Goal: Information Seeking & Learning: Learn about a topic

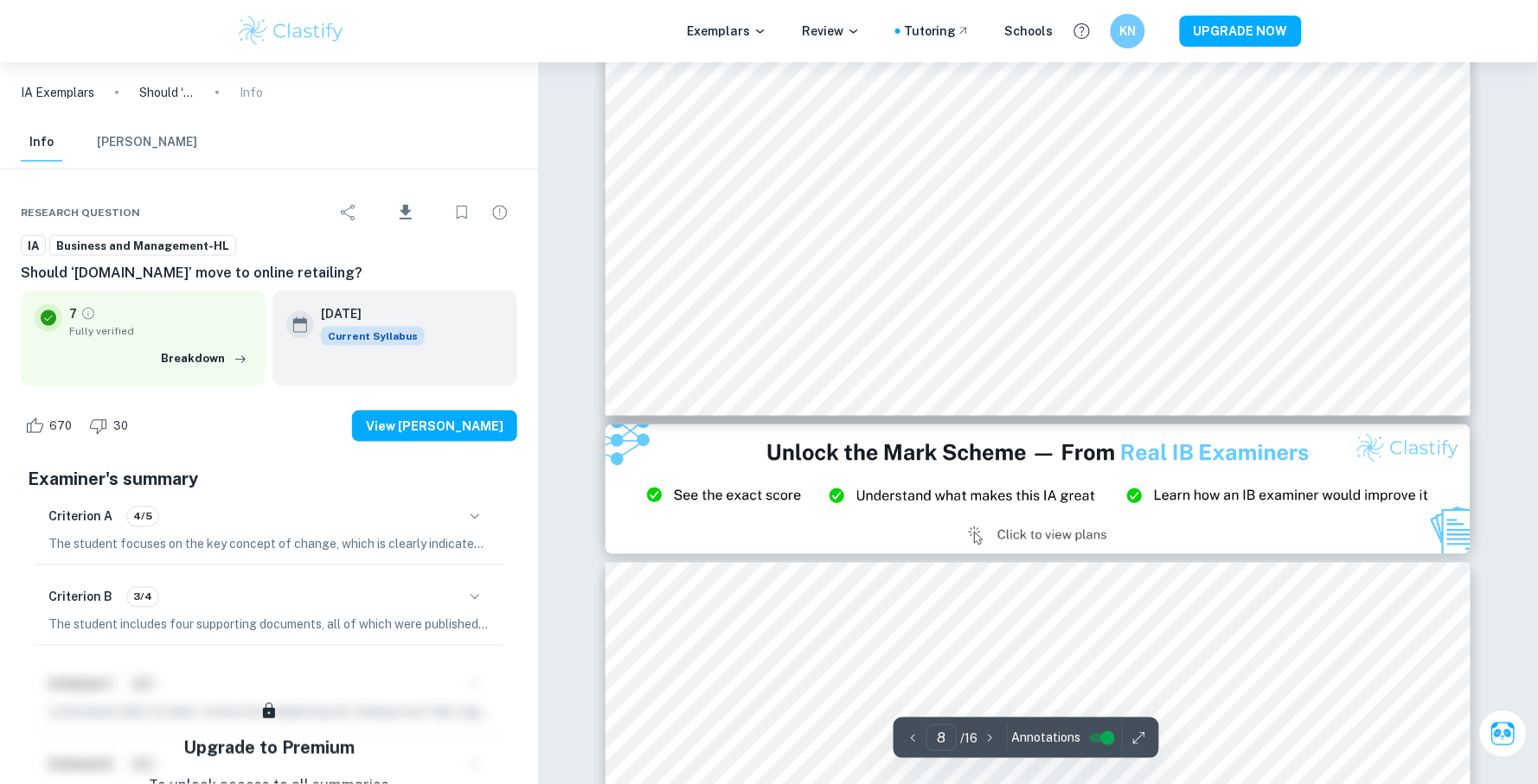
scroll to position [9769, 0]
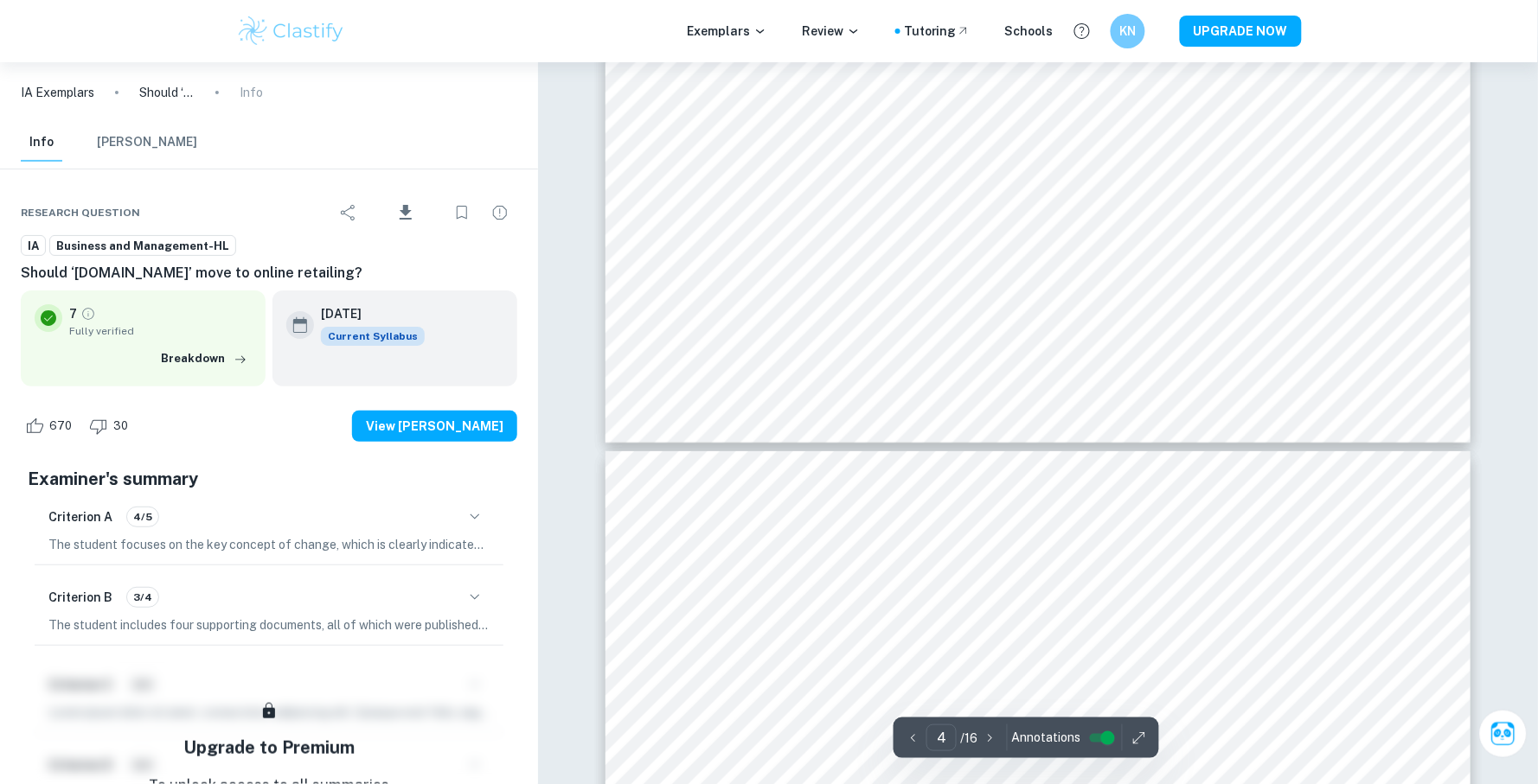
type input "3"
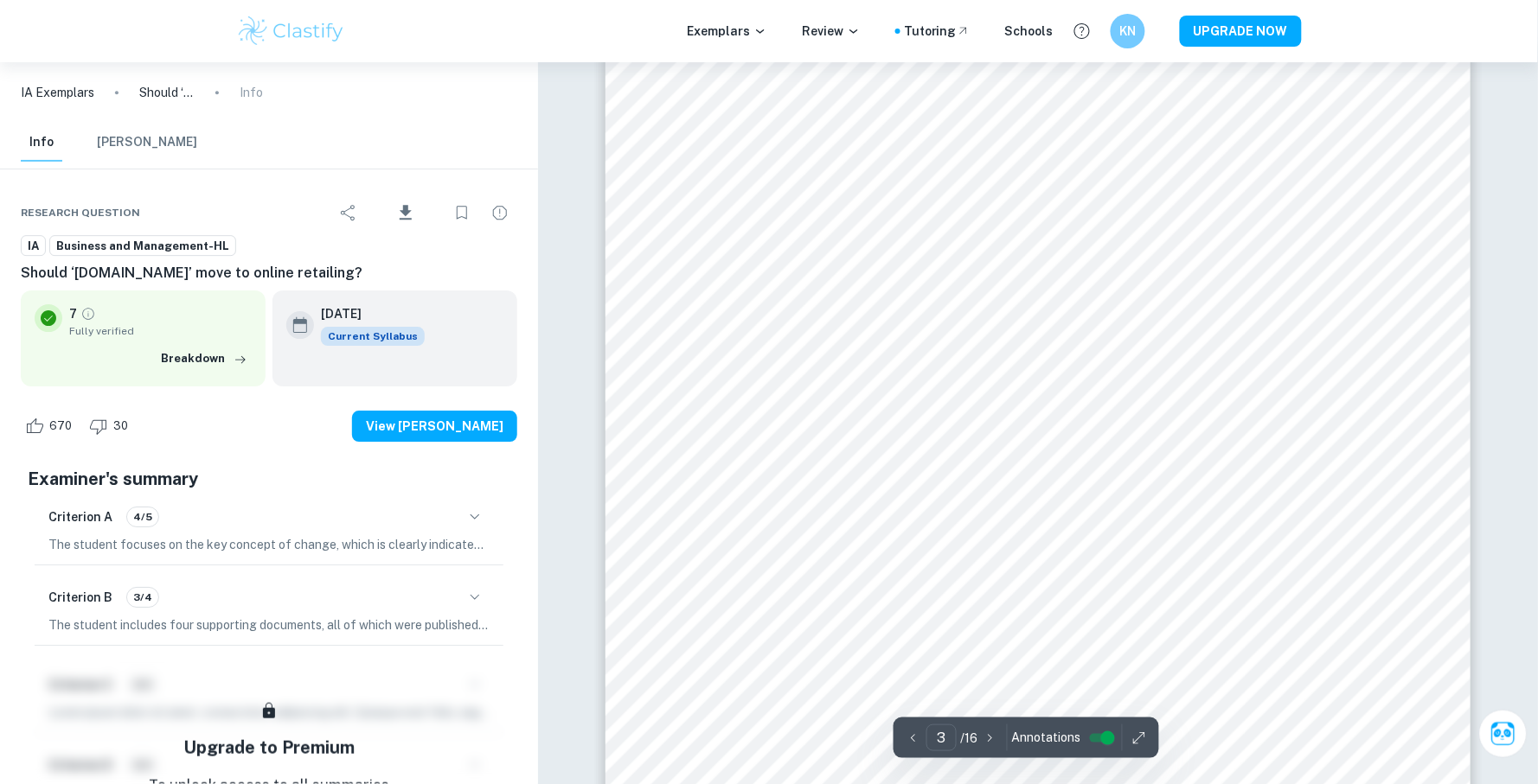
scroll to position [3245, 0]
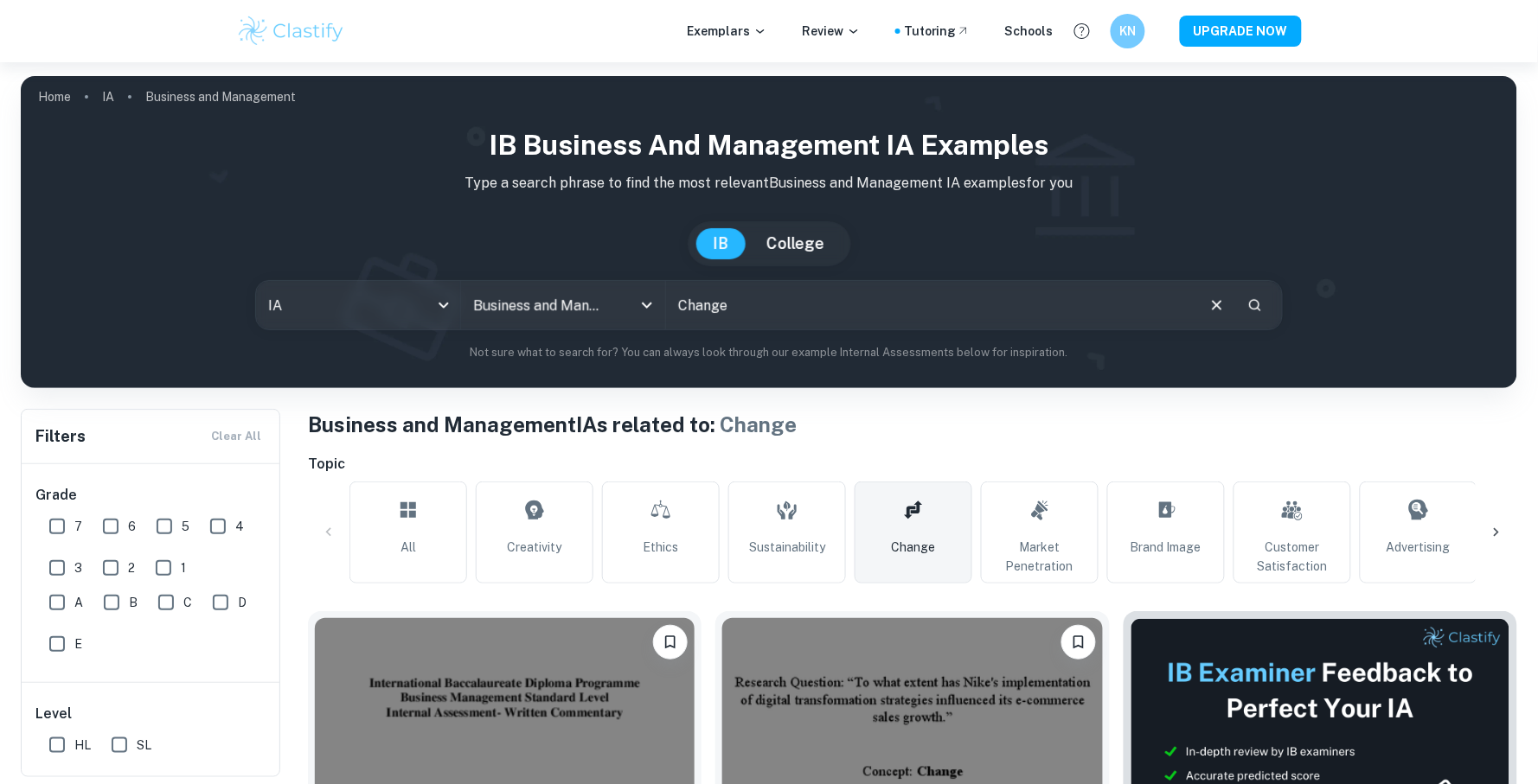
scroll to position [335, 0]
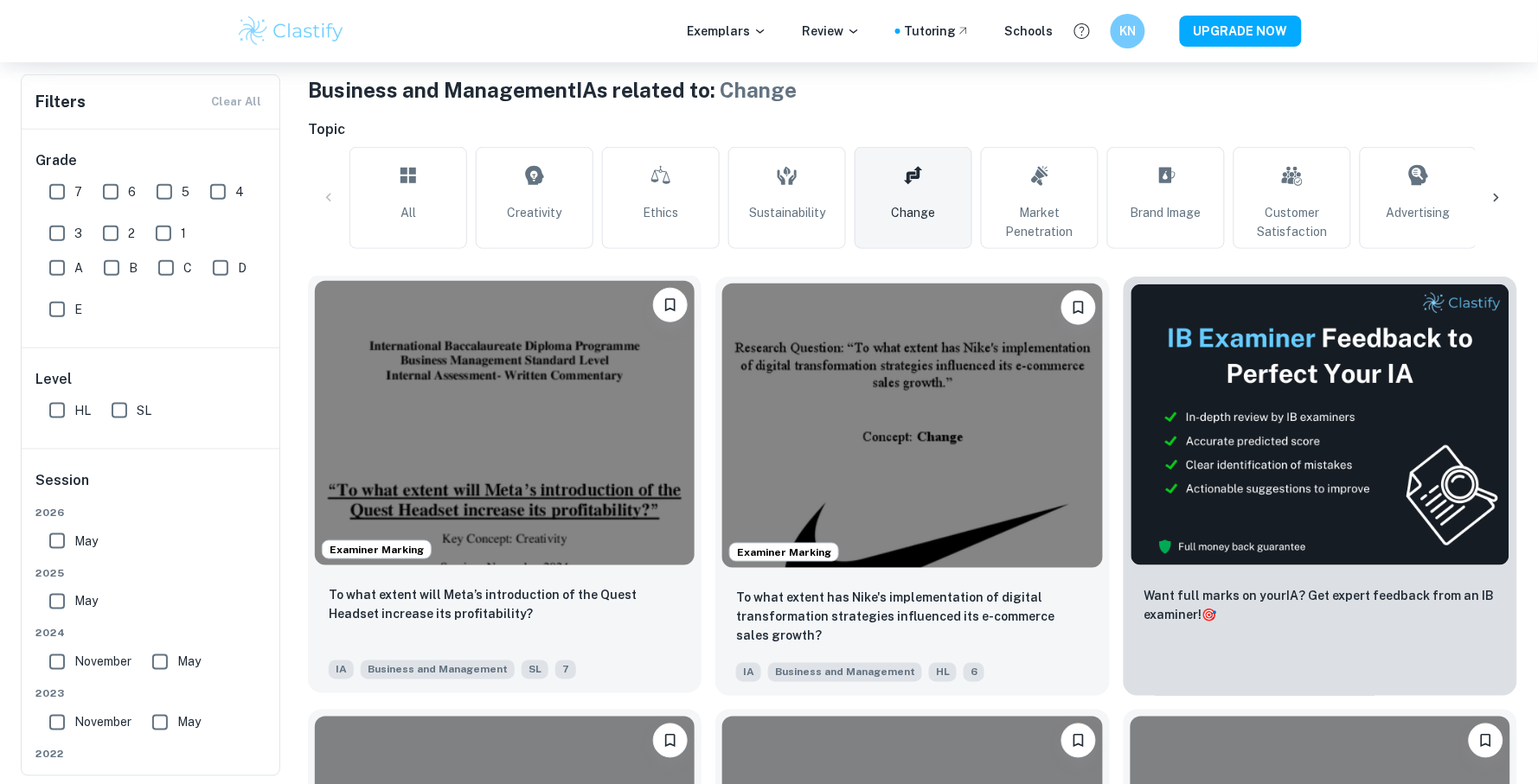
click at [649, 421] on img at bounding box center [504, 422] width 380 height 284
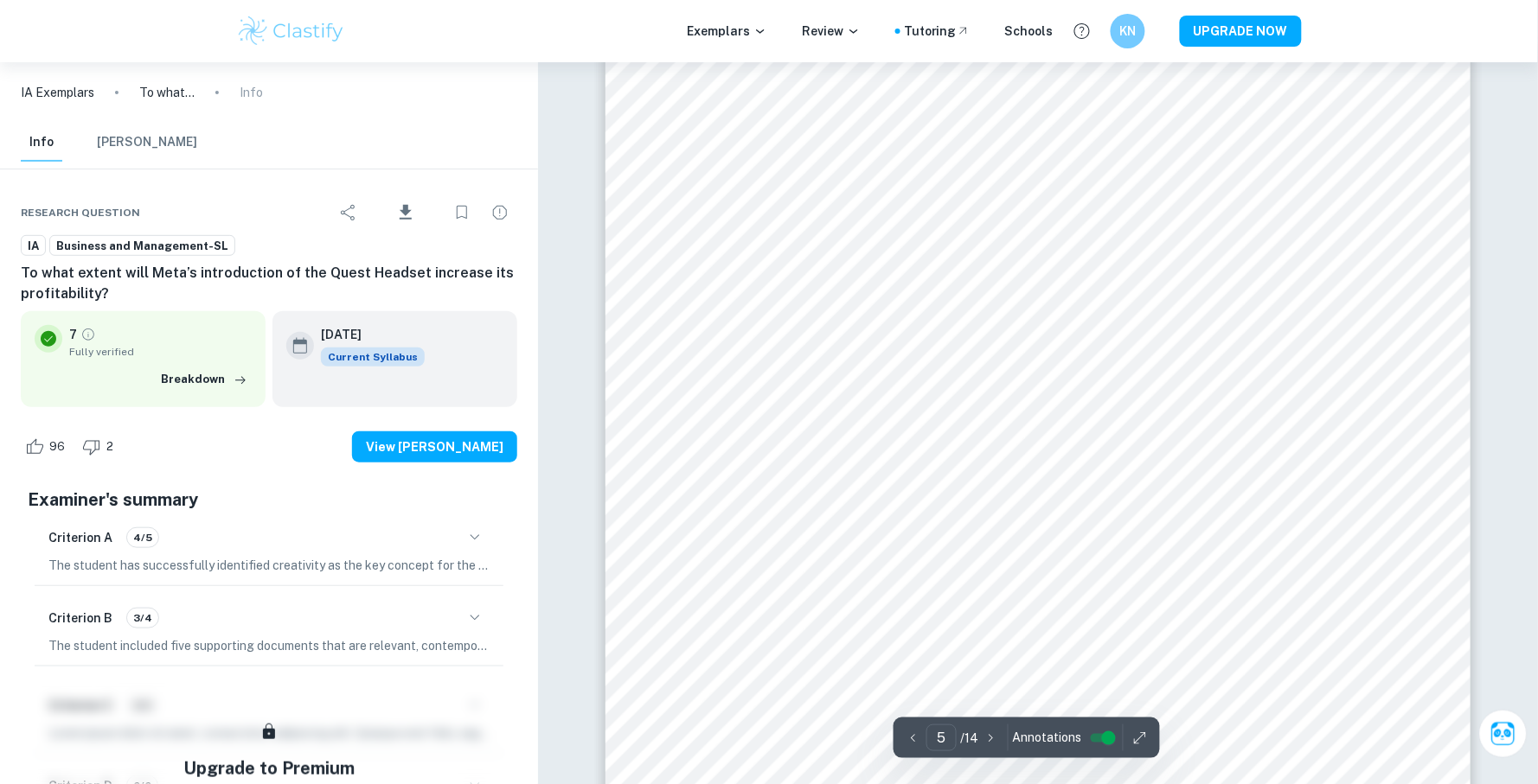
scroll to position [5710, 0]
type input "3"
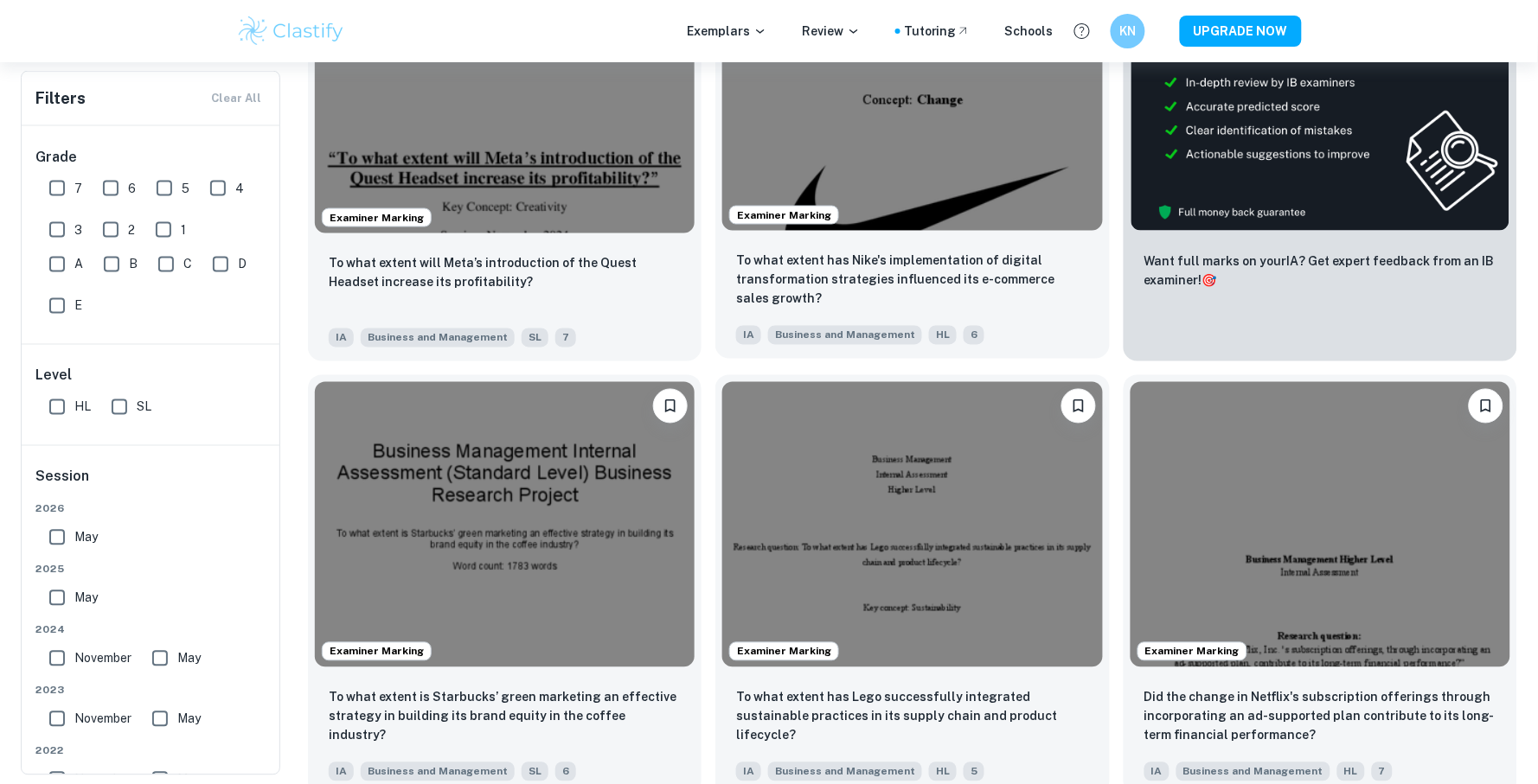
scroll to position [669, 0]
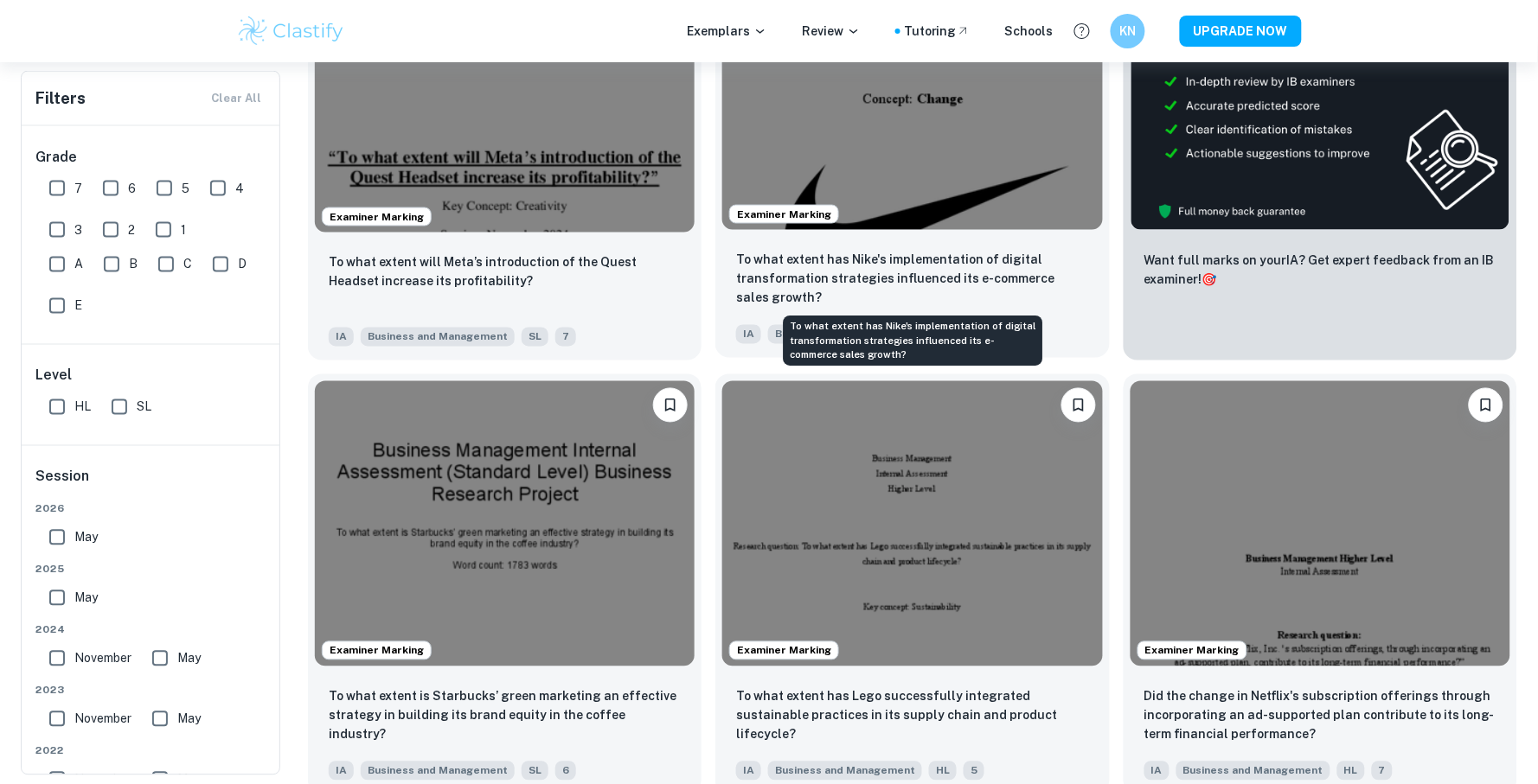
click at [898, 268] on p "To what extent has Nike's implementation of digital transformation strategies i…" at bounding box center [911, 279] width 352 height 57
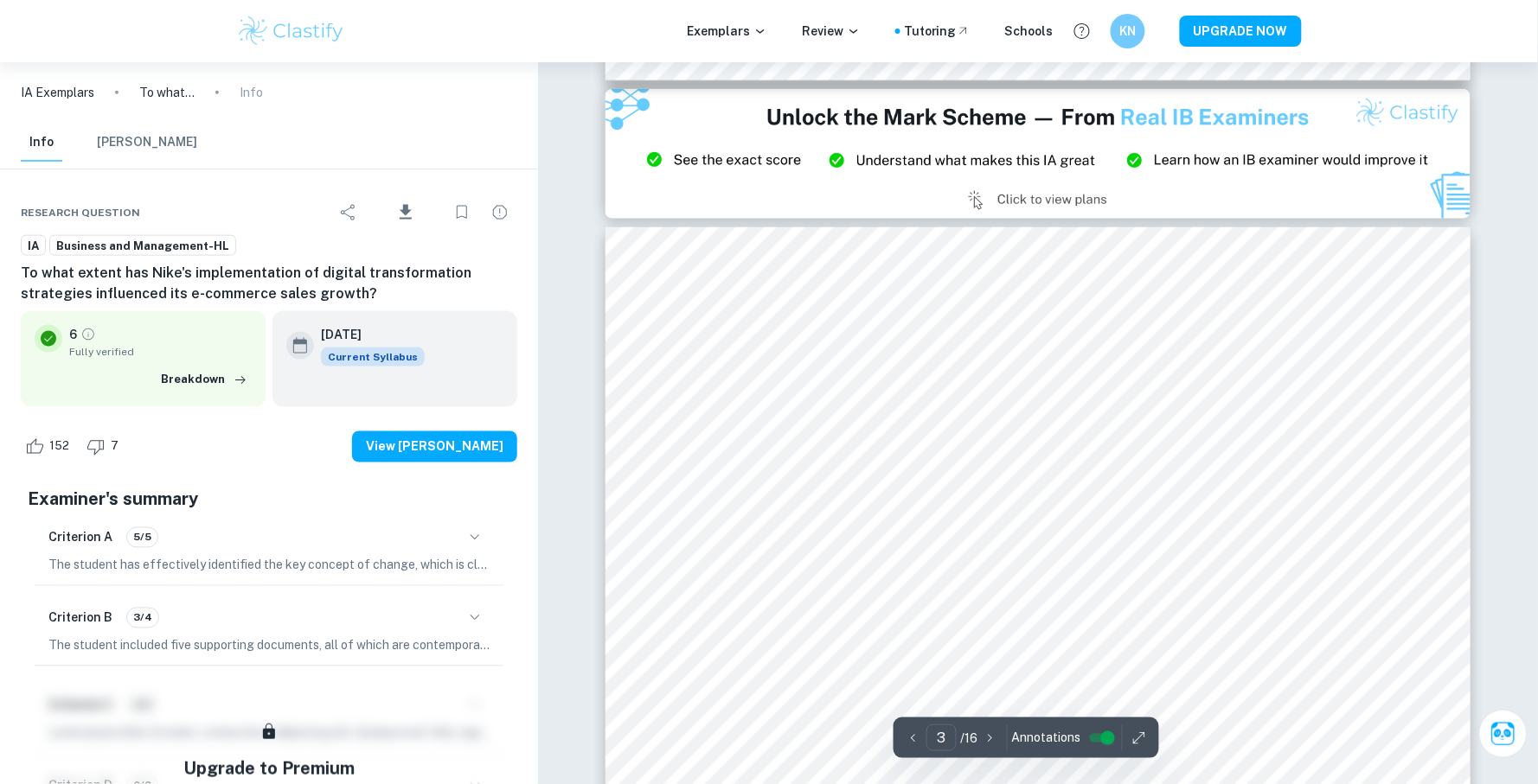
scroll to position [2527, 0]
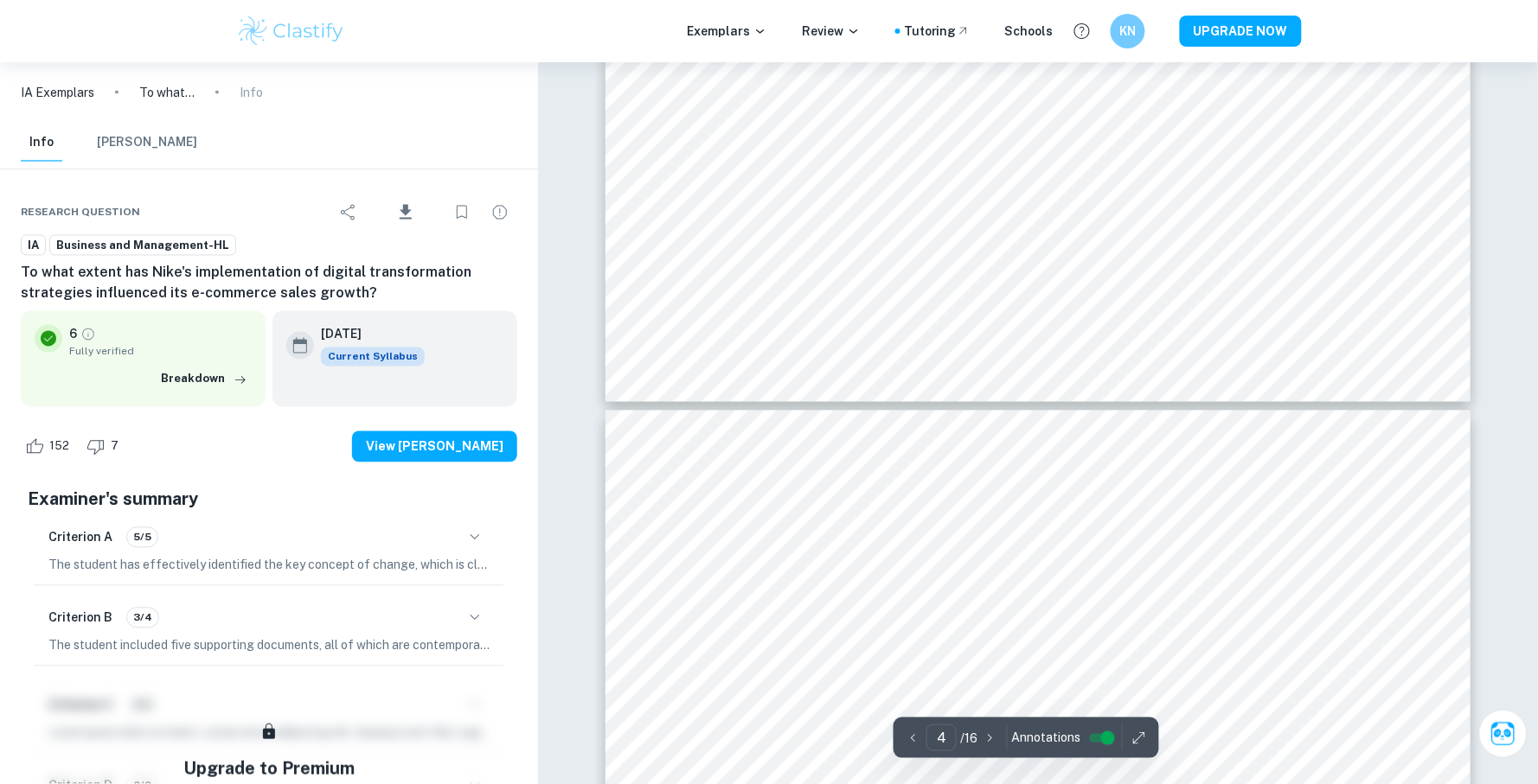
type input "5"
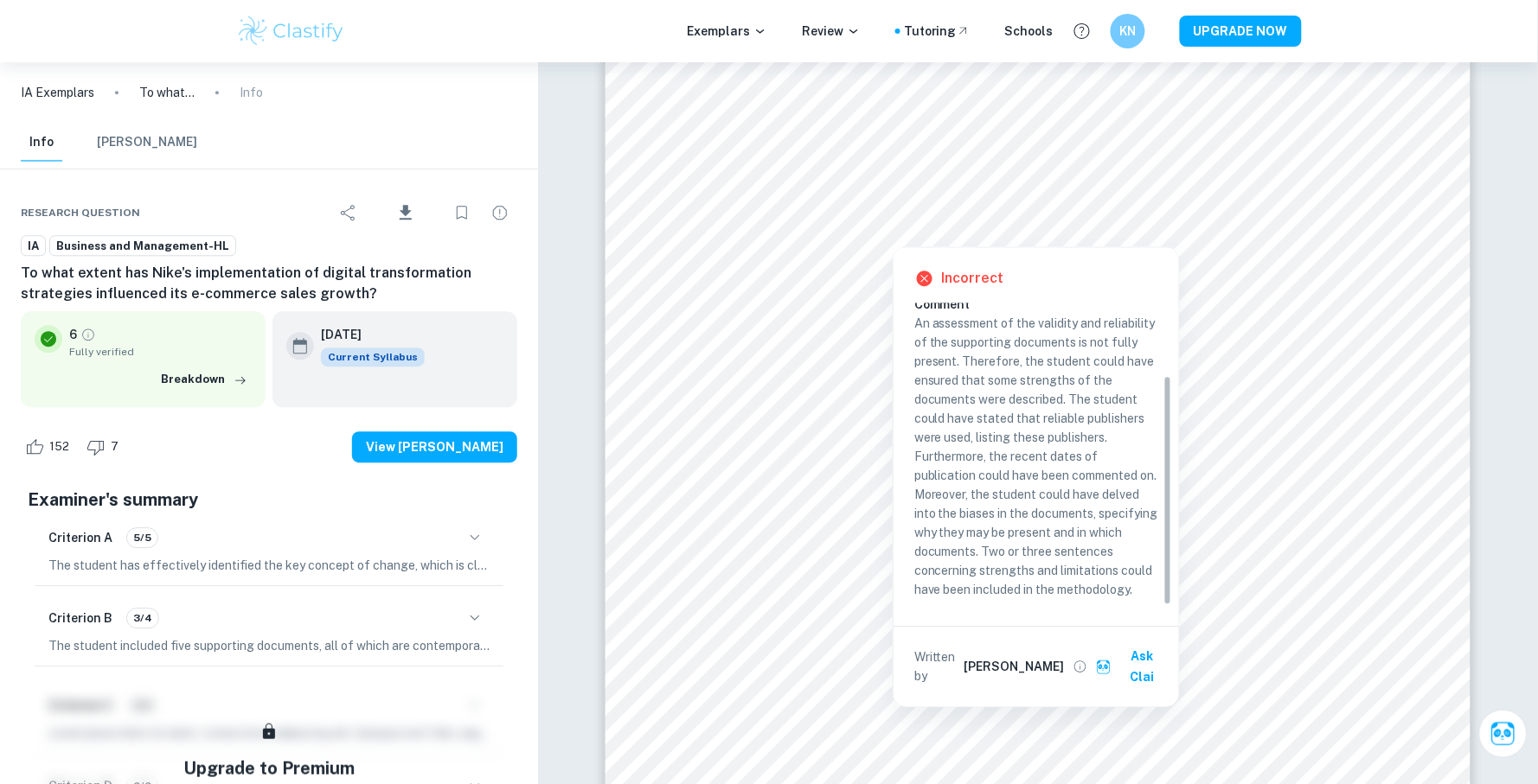
scroll to position [96, 0]
drag, startPoint x: 1080, startPoint y: 406, endPoint x: 1004, endPoint y: 360, distance: 88.8
click at [1004, 360] on p "An assessment of the validity and reliability of the supporting documents is no…" at bounding box center [1036, 456] width 244 height 285
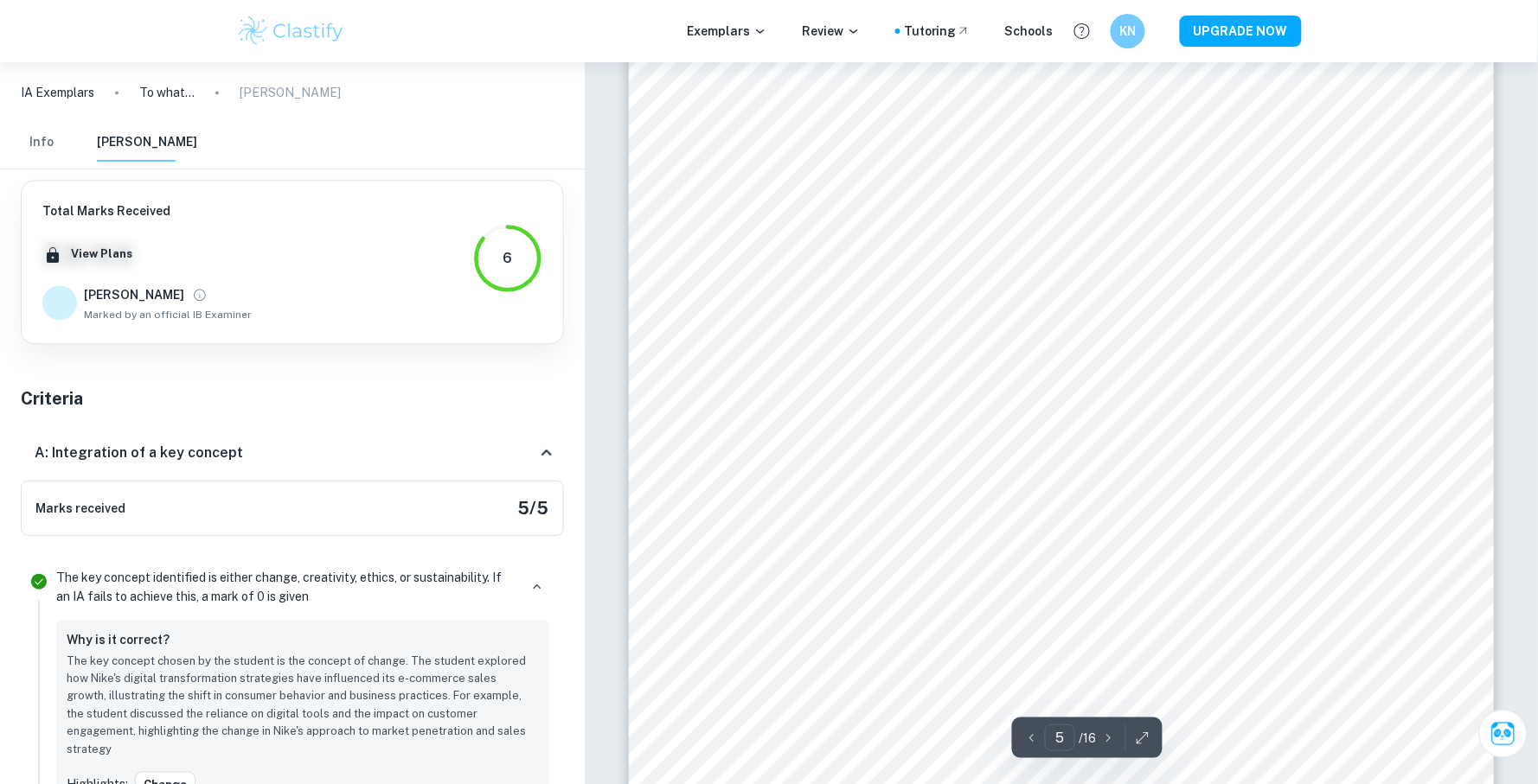
scroll to position [3789, 0]
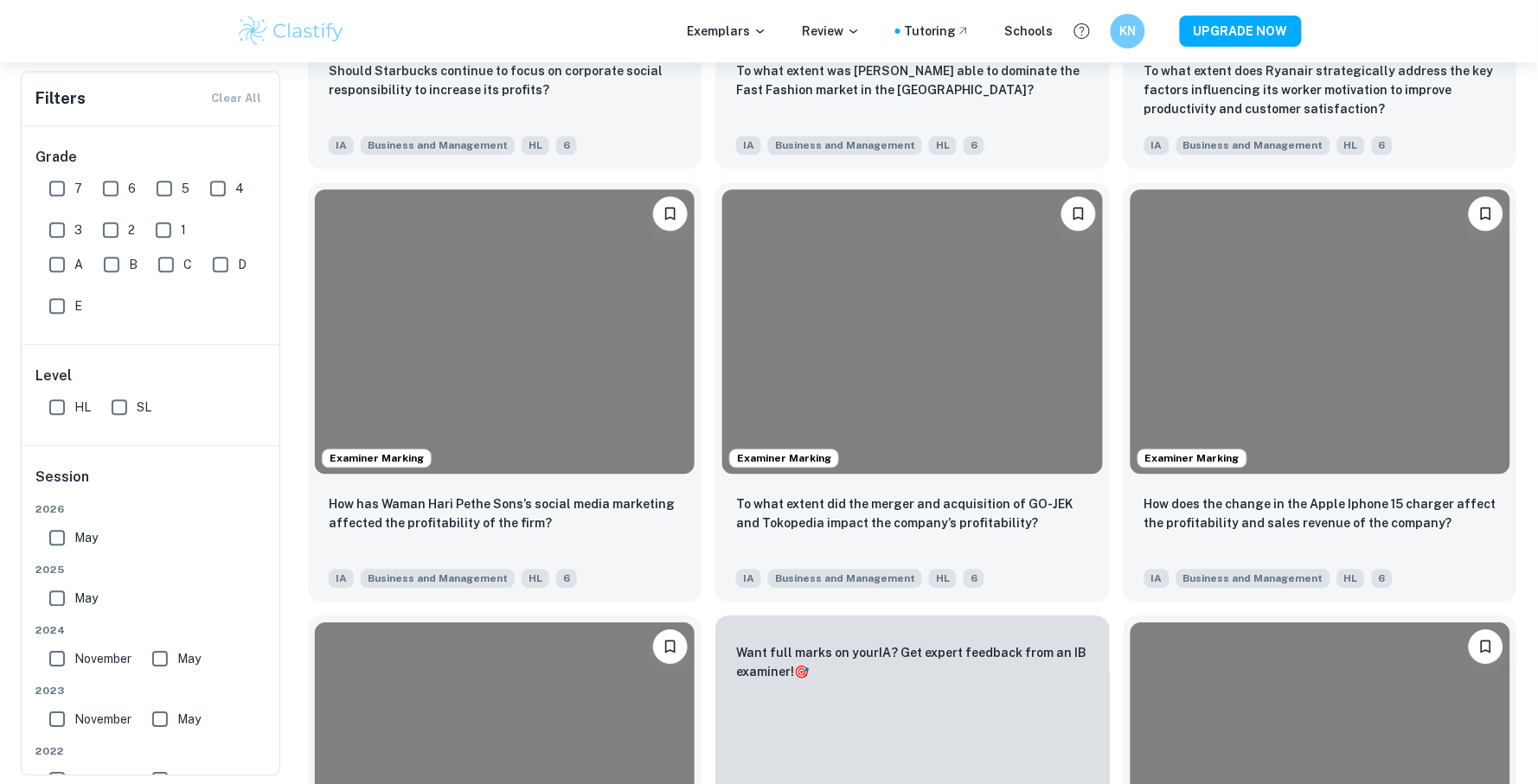
scroll to position [669, 0]
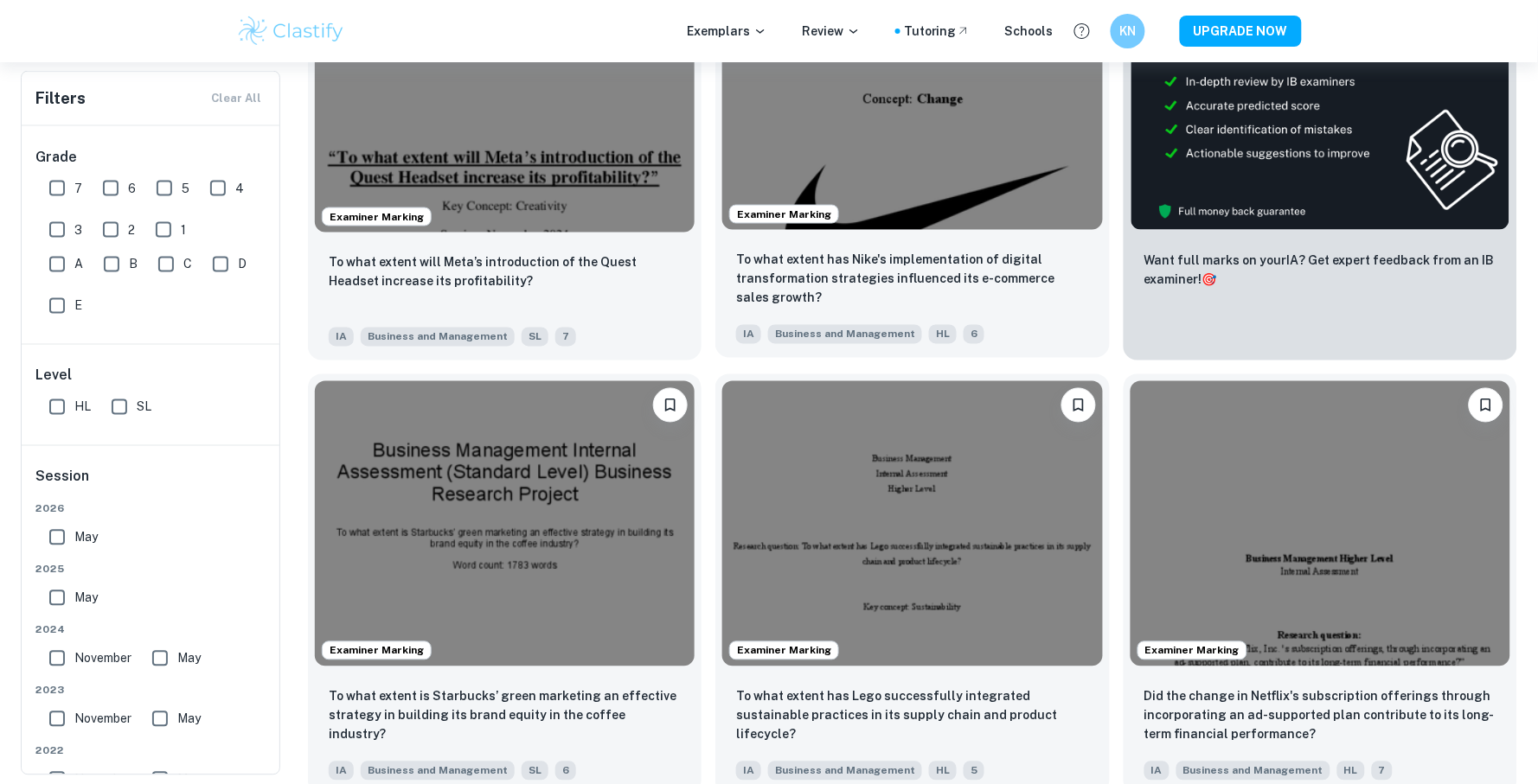
click at [909, 245] on div "To what extent has Nike's implementation of digital transformation strategies i…" at bounding box center [912, 297] width 394 height 121
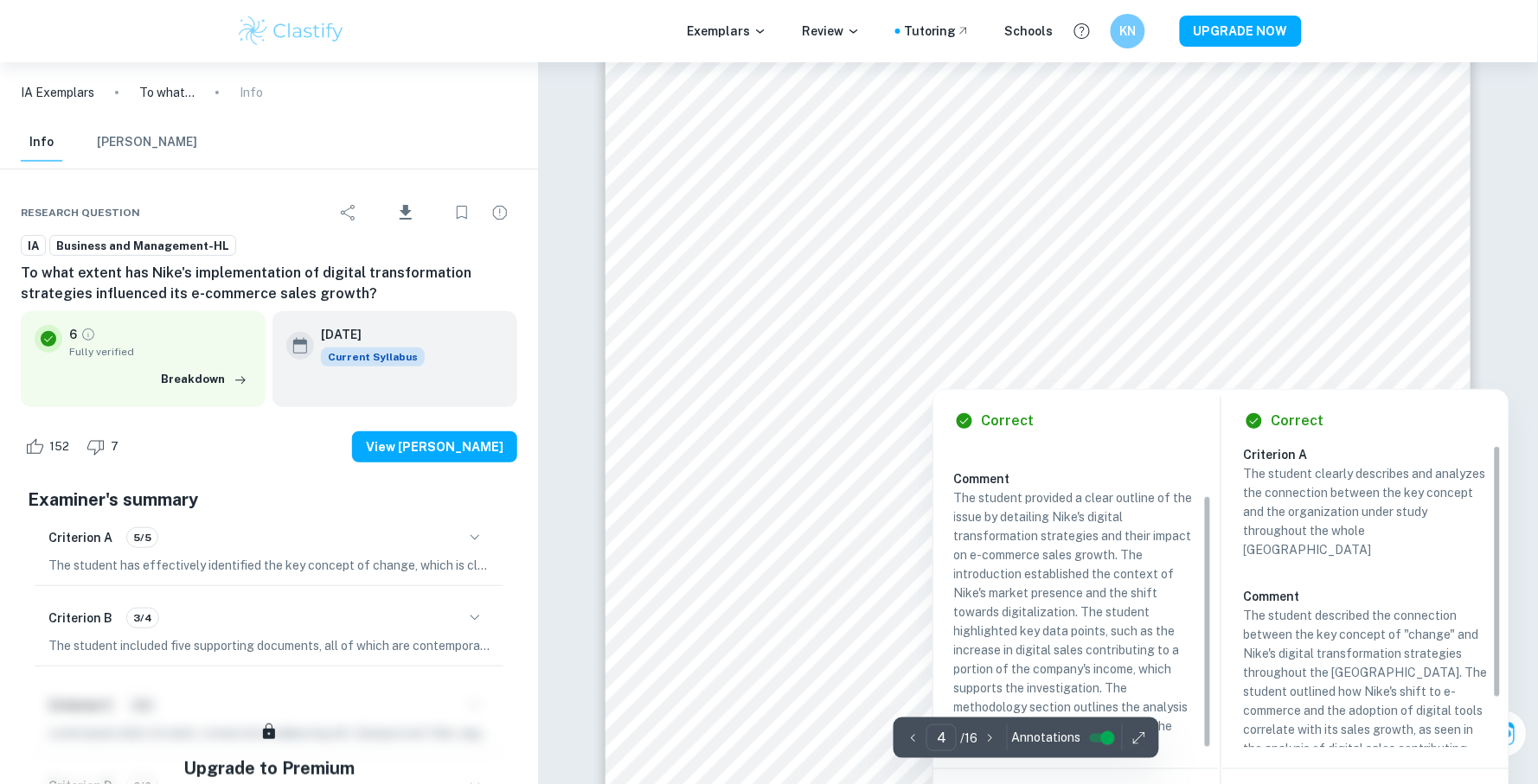
scroll to position [60, 0]
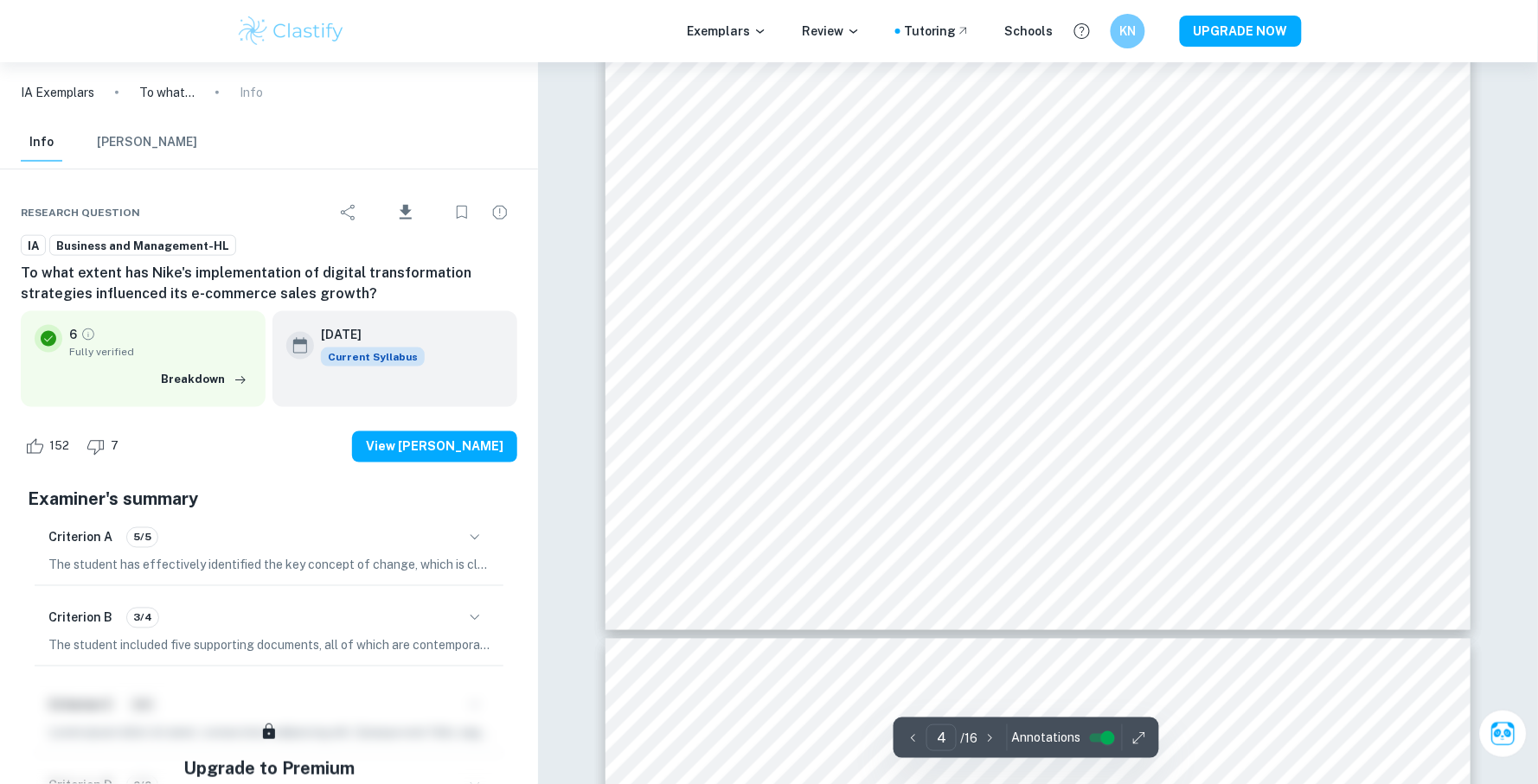
type input "5"
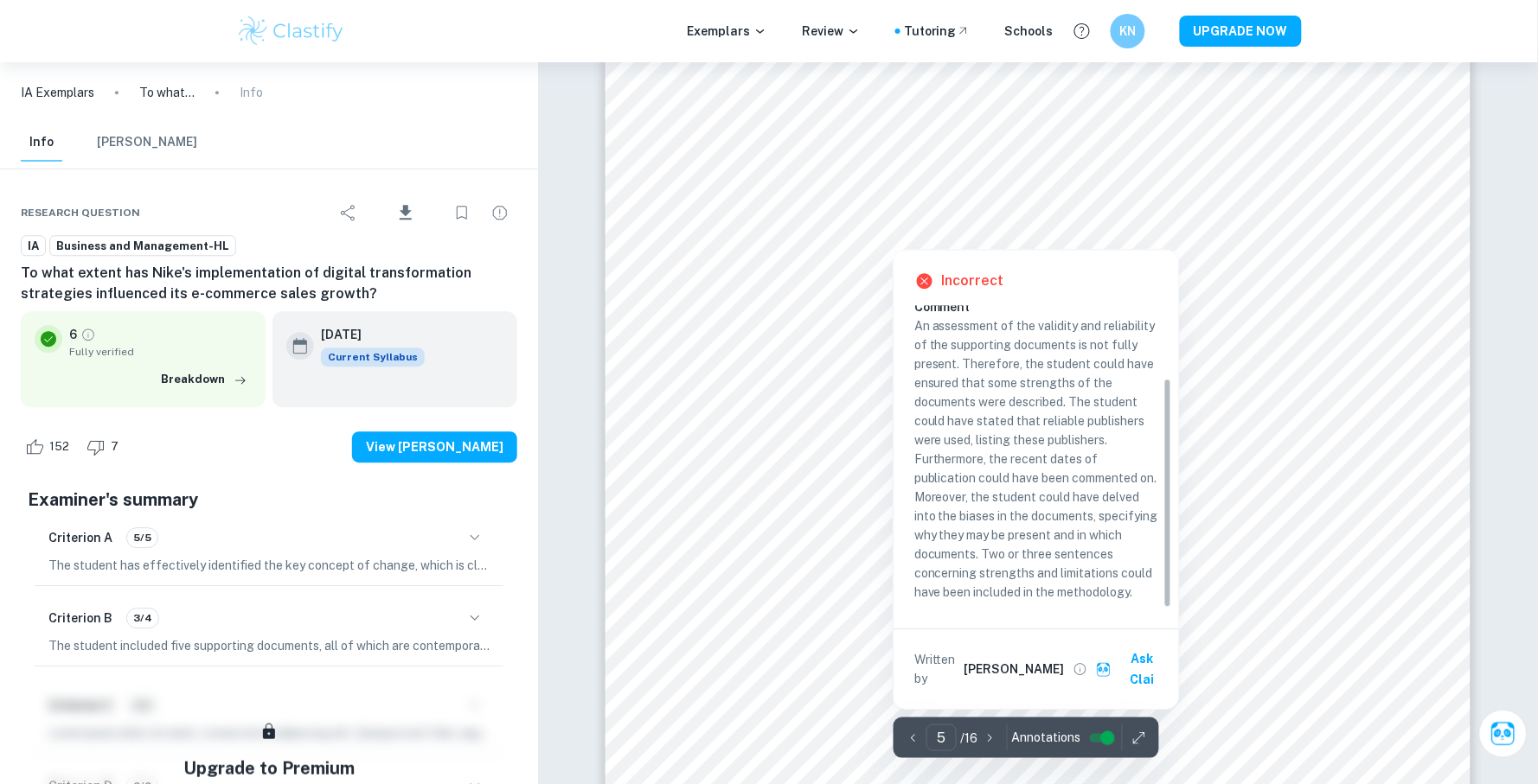
scroll to position [4860, 0]
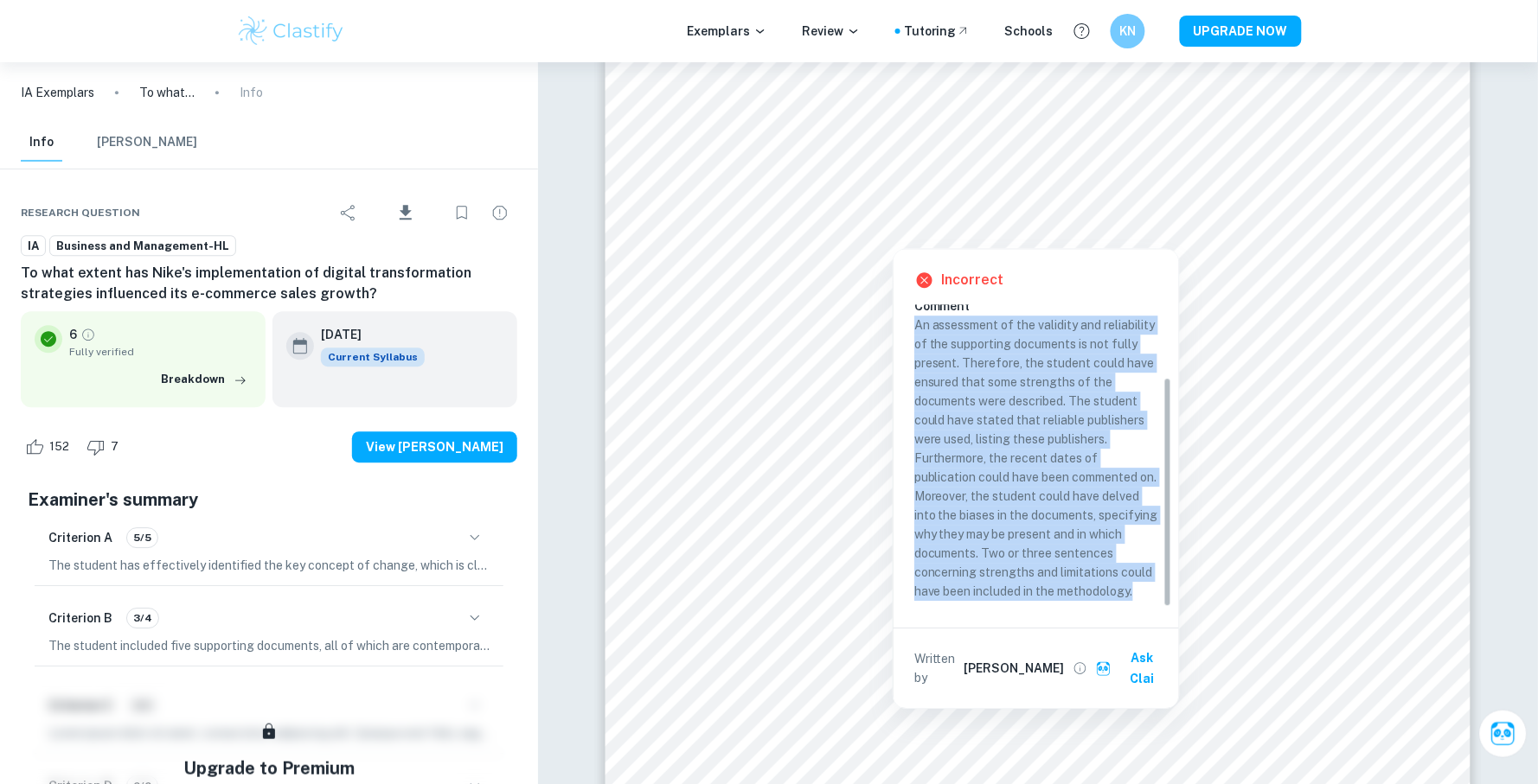
drag, startPoint x: 1140, startPoint y: 598, endPoint x: 916, endPoint y: 336, distance: 344.7
click at [916, 336] on p "An assessment of the validity and reliability of the supporting documents is no…" at bounding box center [1036, 458] width 244 height 285
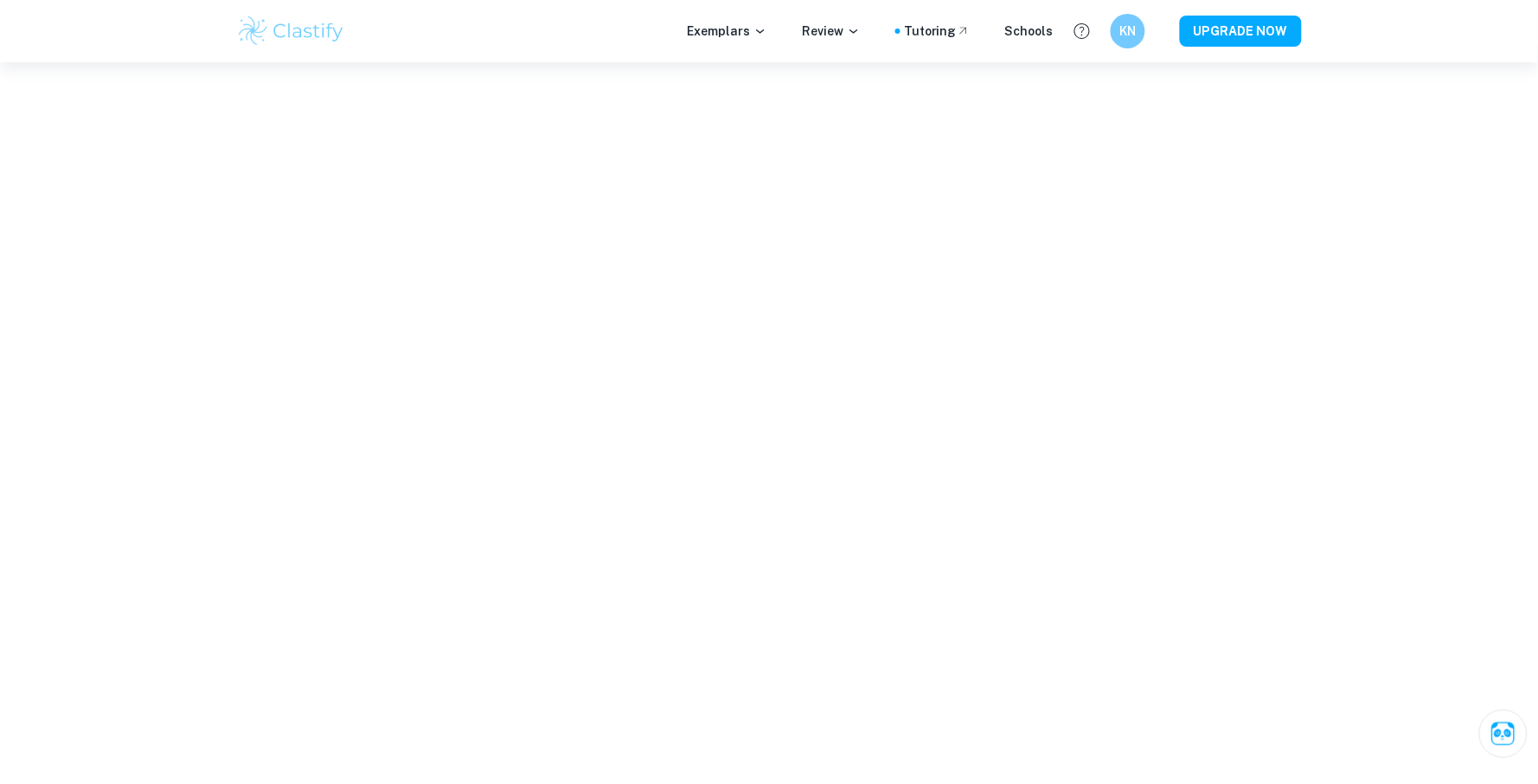
copy p "An assessment of the validity and reliability of the supporting documents is no…"
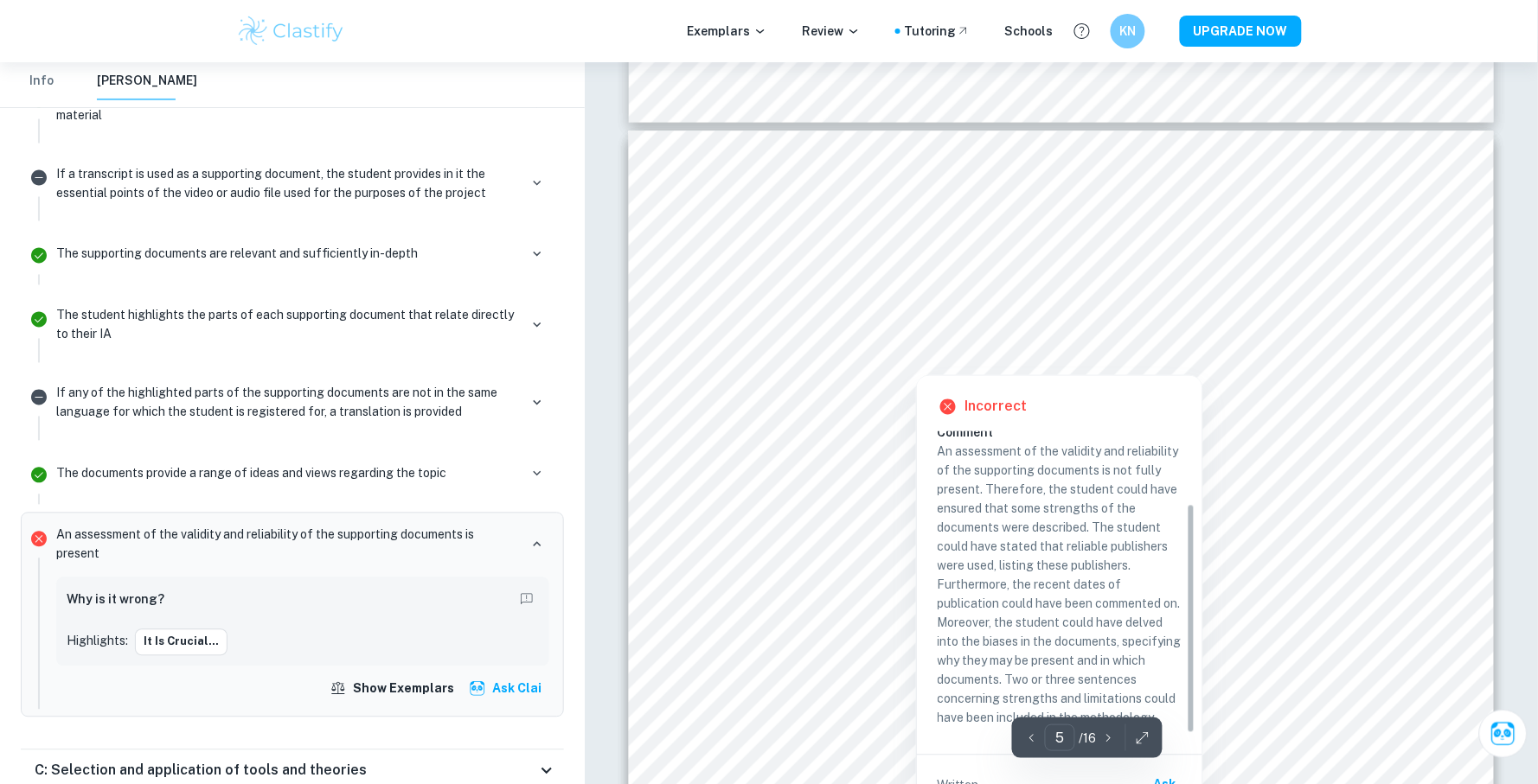
scroll to position [4464, 0]
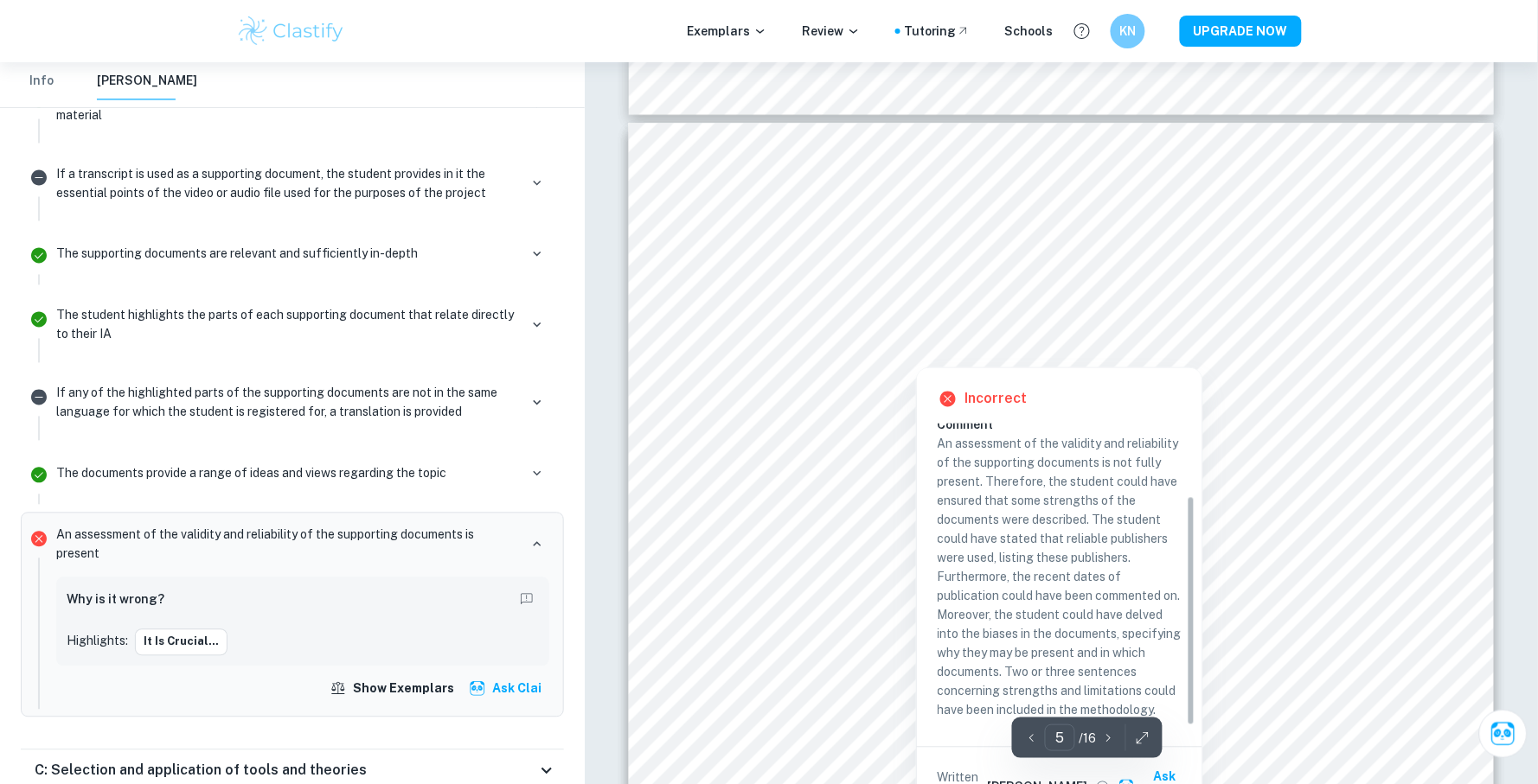
click at [964, 537] on p "An assessment of the validity and reliability of the supporting documents is no…" at bounding box center [1059, 577] width 244 height 285
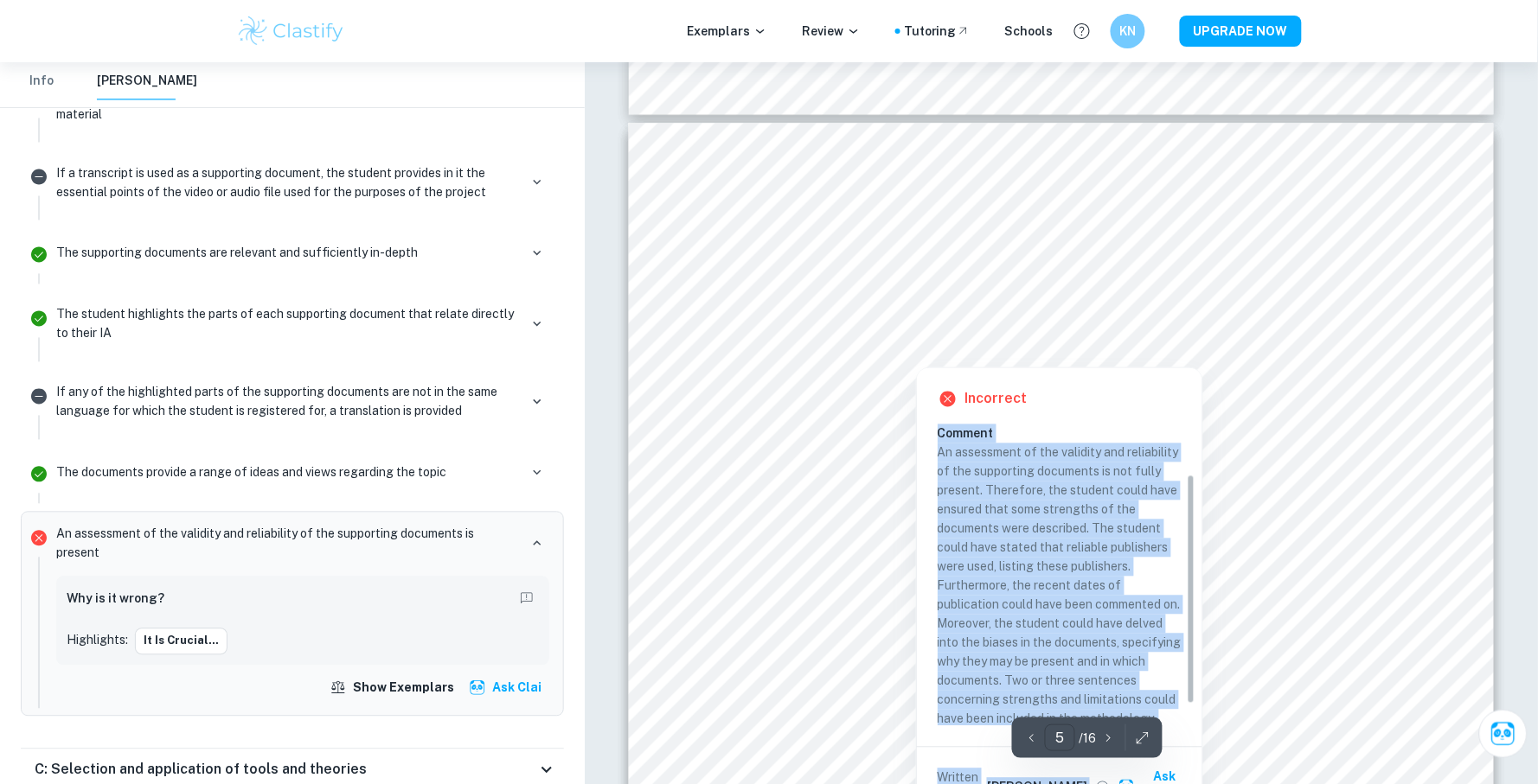
scroll to position [96, 0]
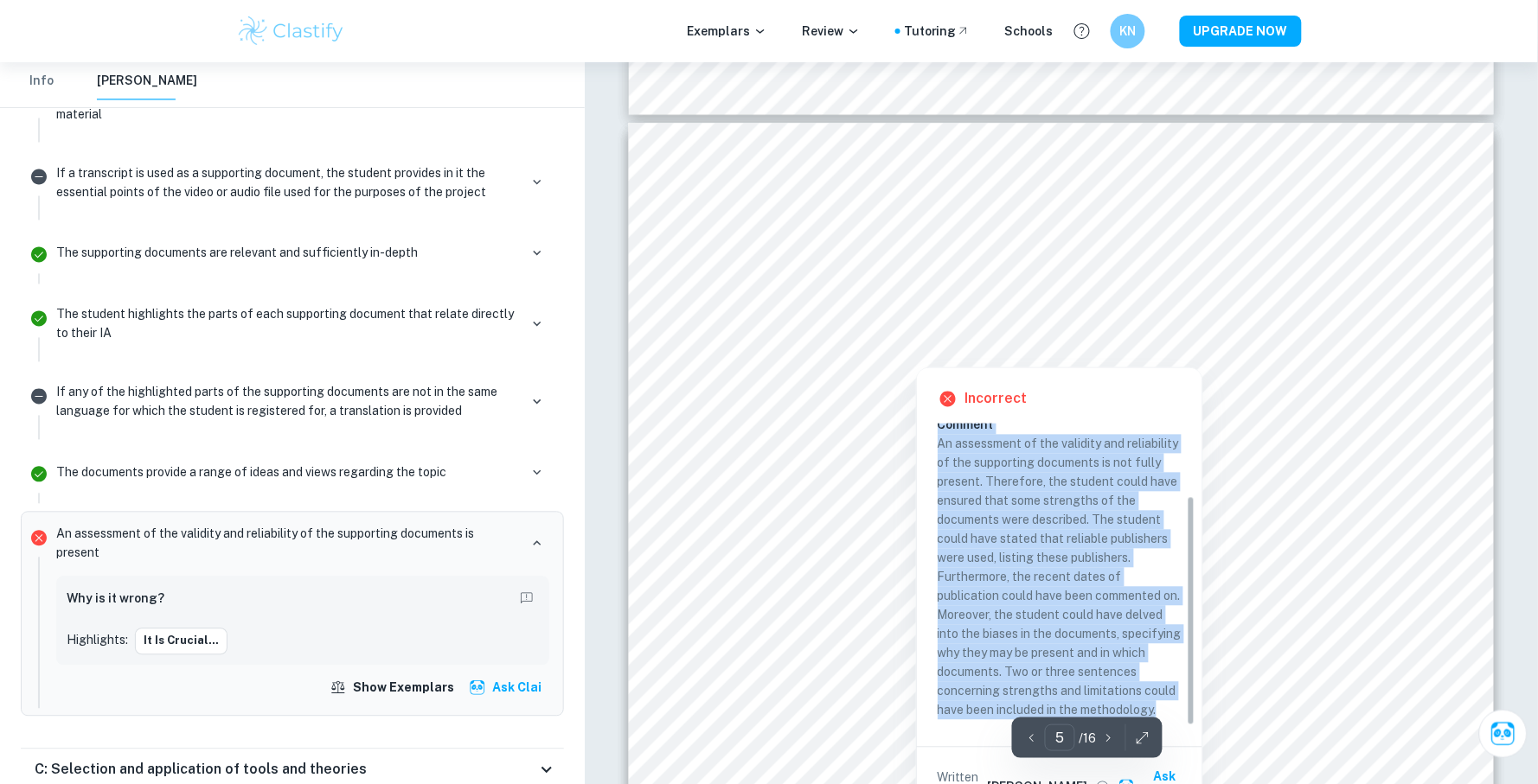
drag, startPoint x: 937, startPoint y: 430, endPoint x: 1162, endPoint y: 709, distance: 358.4
click at [1162, 709] on div "Criterion B An assessment of the validity and reliability of the supporting doc…" at bounding box center [1066, 528] width 258 height 394
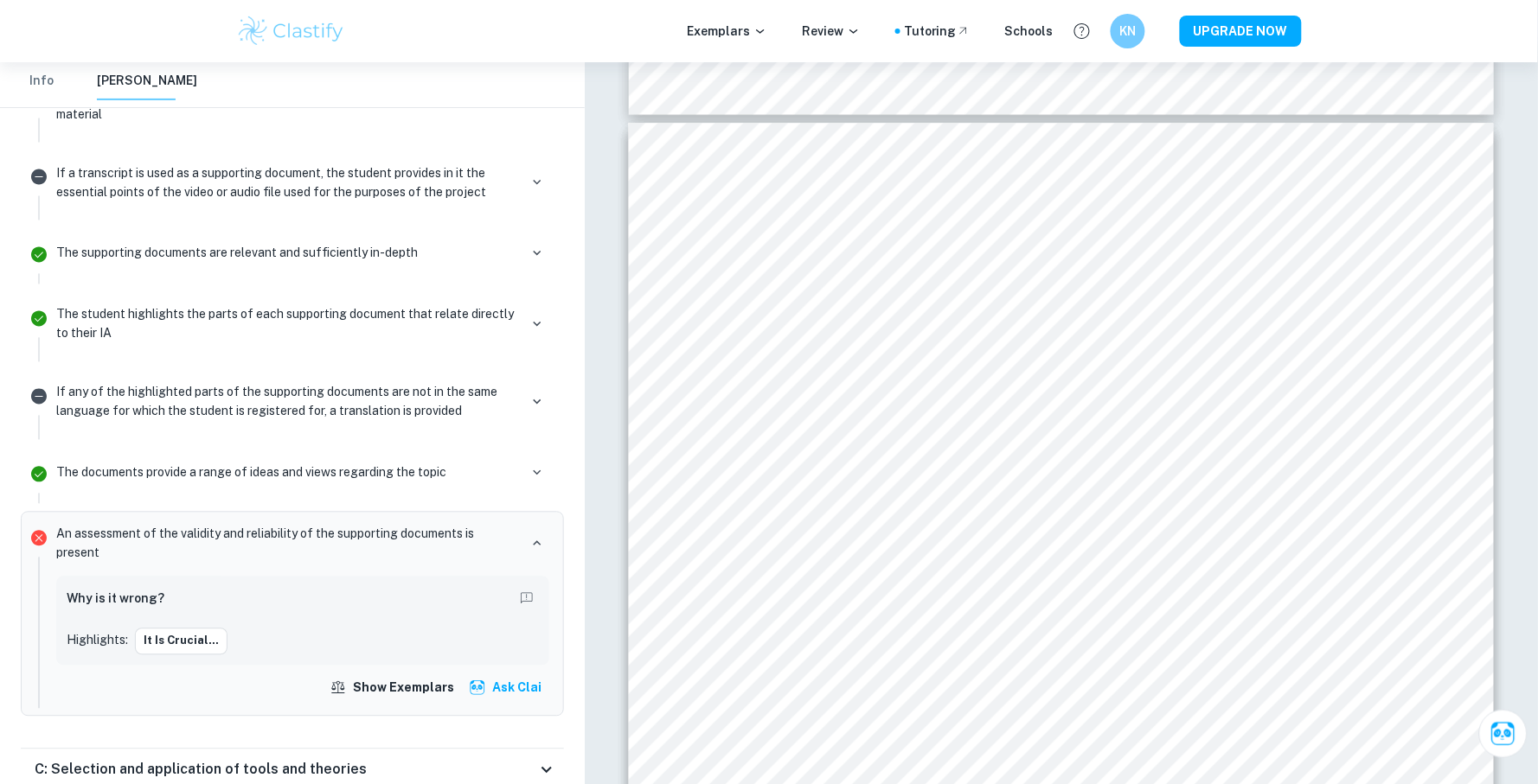
copy div "Criterion B An assessment of the validity and reliability of the supporting doc…"
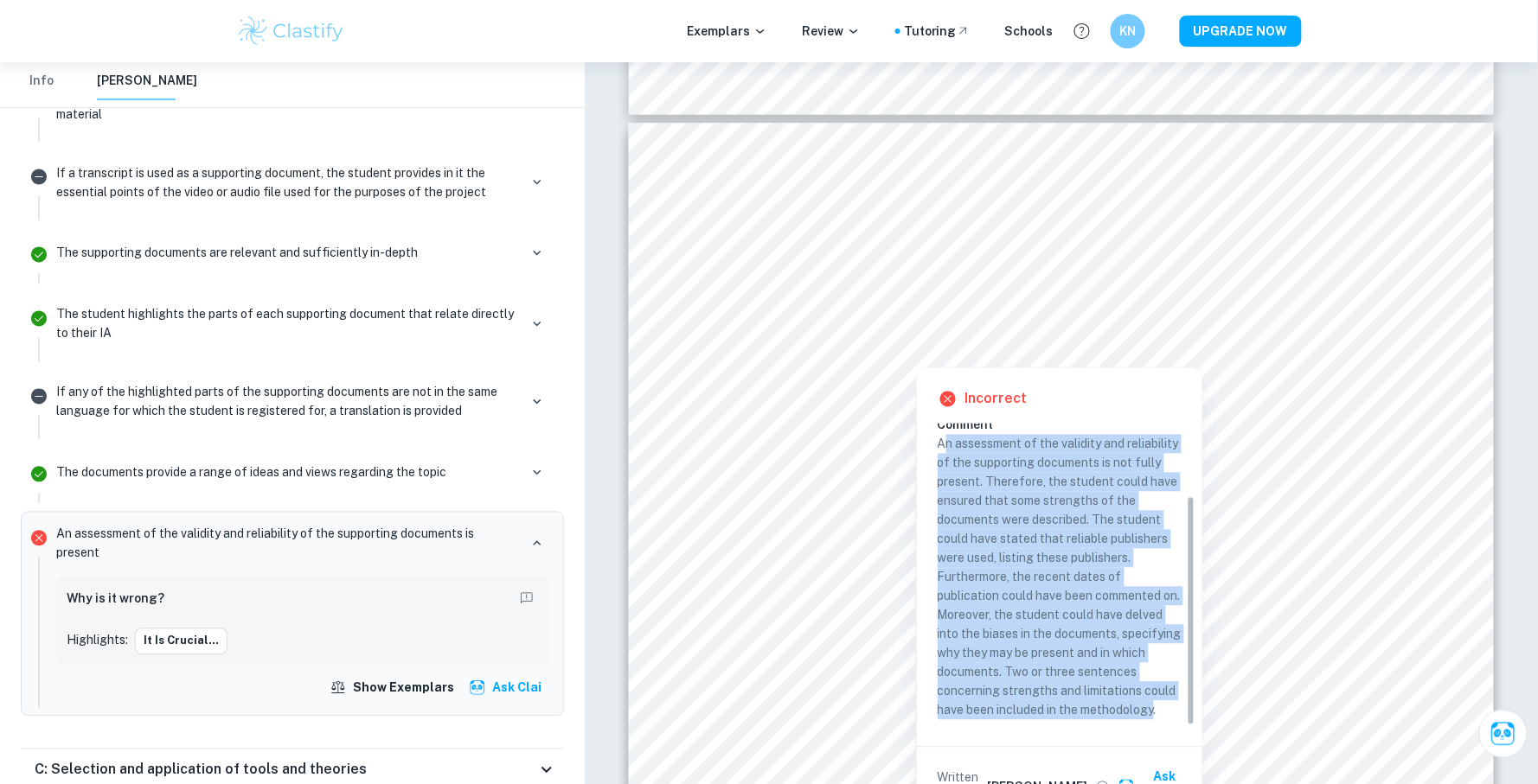
drag, startPoint x: 943, startPoint y: 451, endPoint x: 1155, endPoint y: 710, distance: 334.7
click at [1155, 710] on p "An assessment of the validity and reliability of the supporting documents is no…" at bounding box center [1059, 577] width 244 height 285
drag, startPoint x: 937, startPoint y: 450, endPoint x: 1163, endPoint y: 704, distance: 340.0
click at [1163, 704] on p "An assessment of the validity and reliability of the supporting documents is no…" at bounding box center [1059, 577] width 244 height 285
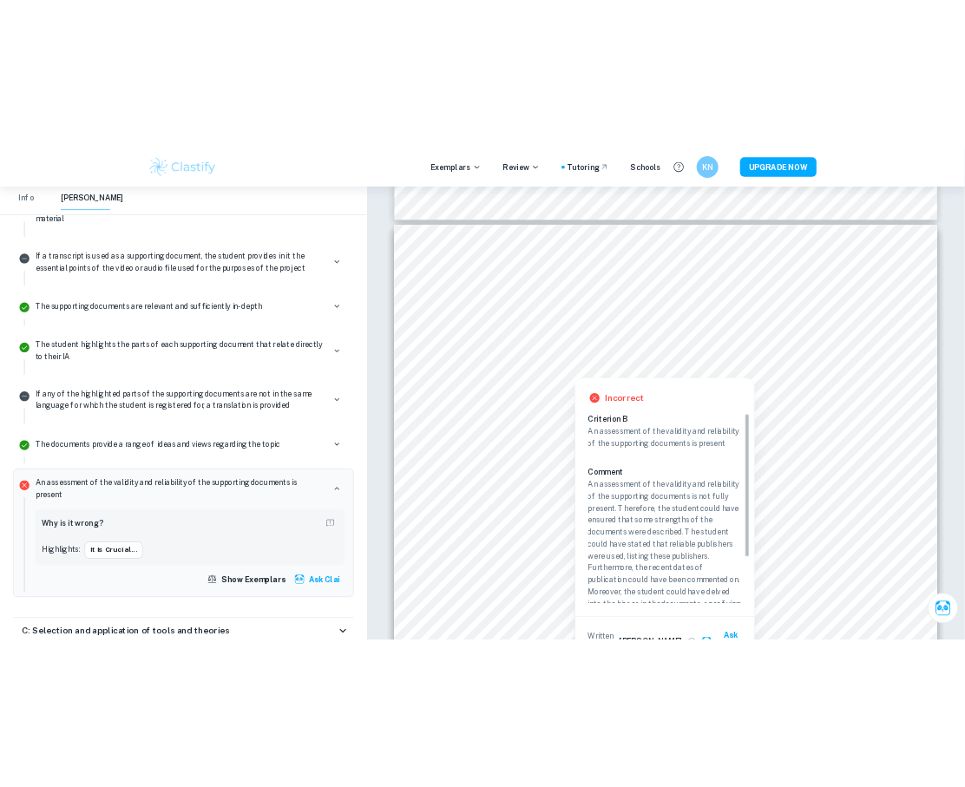
scroll to position [0, 0]
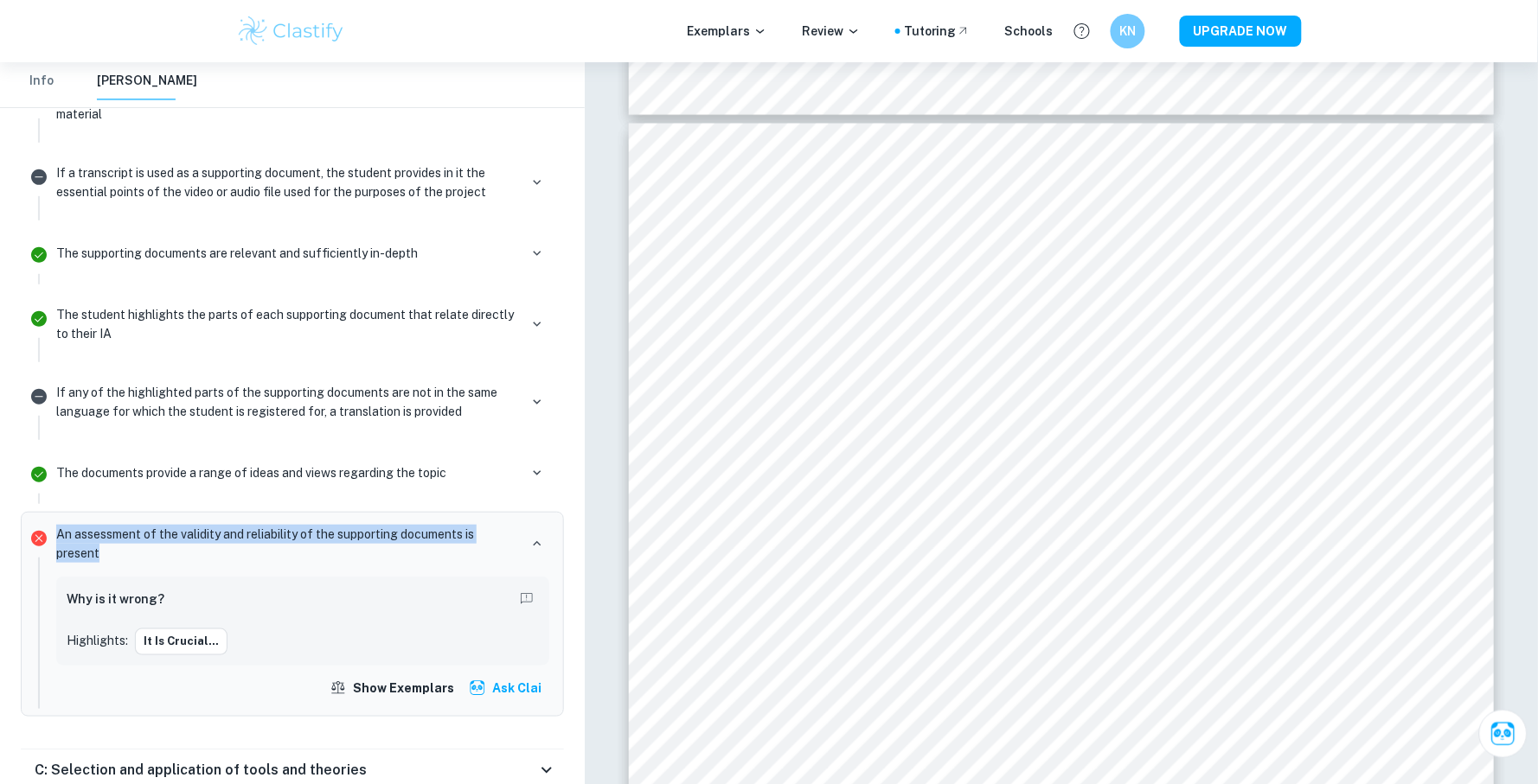
drag, startPoint x: 131, startPoint y: 435, endPoint x: 61, endPoint y: 398, distance: 79.2
click at [61, 512] on li "An assessment of the validity and reliability of the supporting documents is pr…" at bounding box center [292, 614] width 543 height 204
copy p "An assessment of the validity and reliability of the supporting documents is pr…"
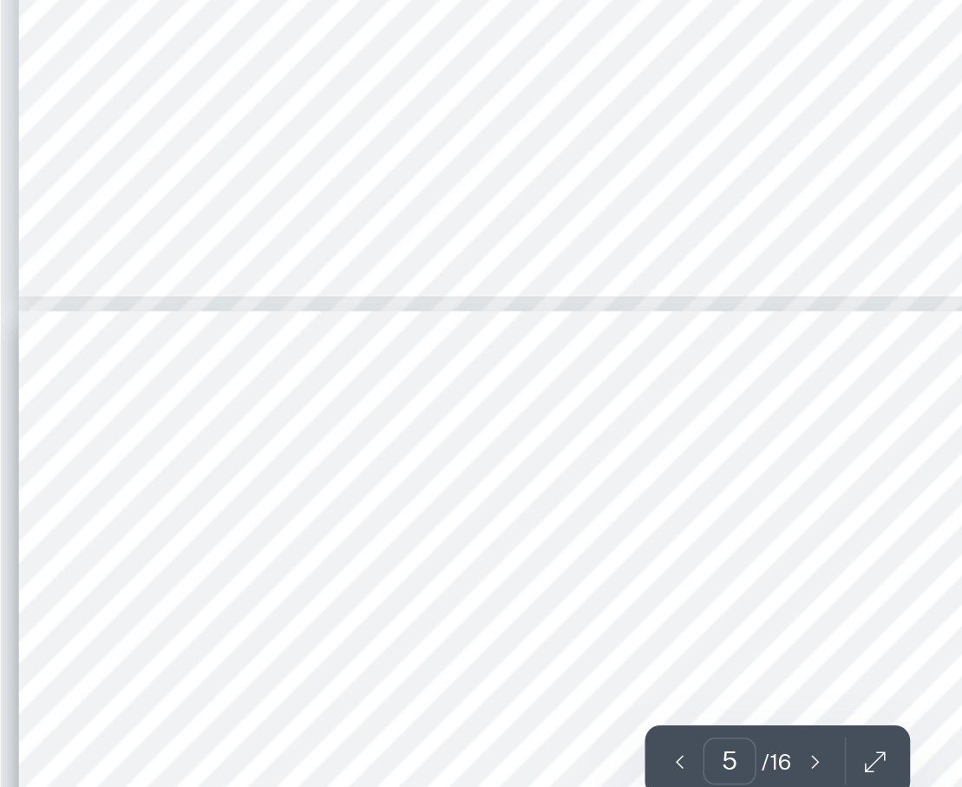
scroll to position [2618, 134]
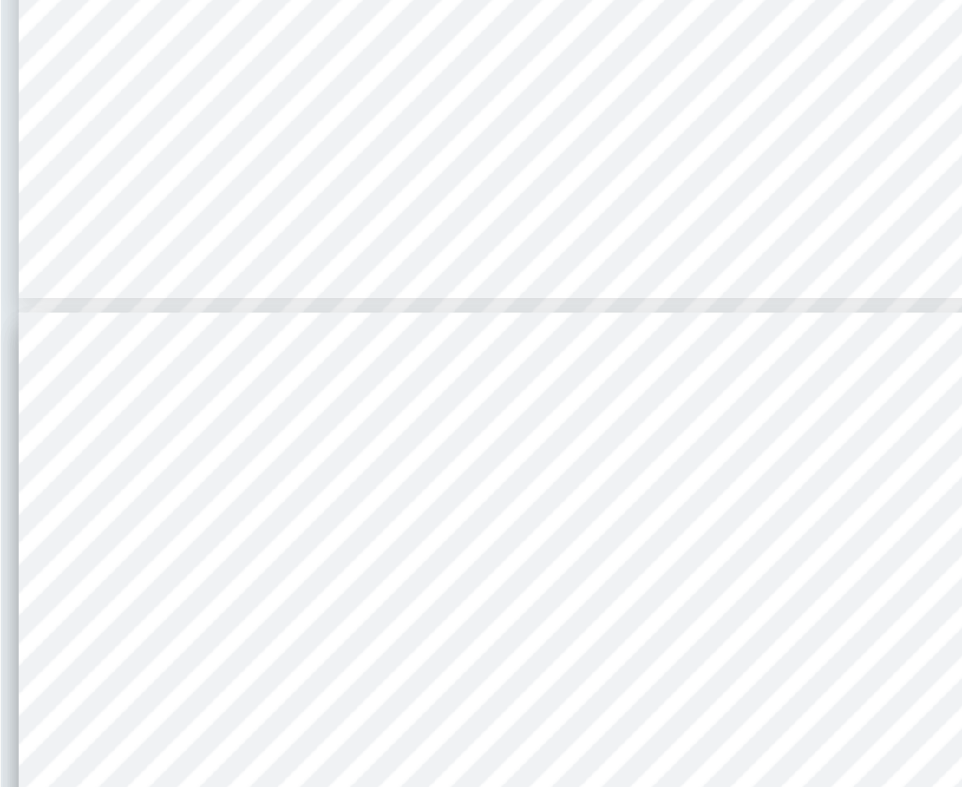
type input "4"
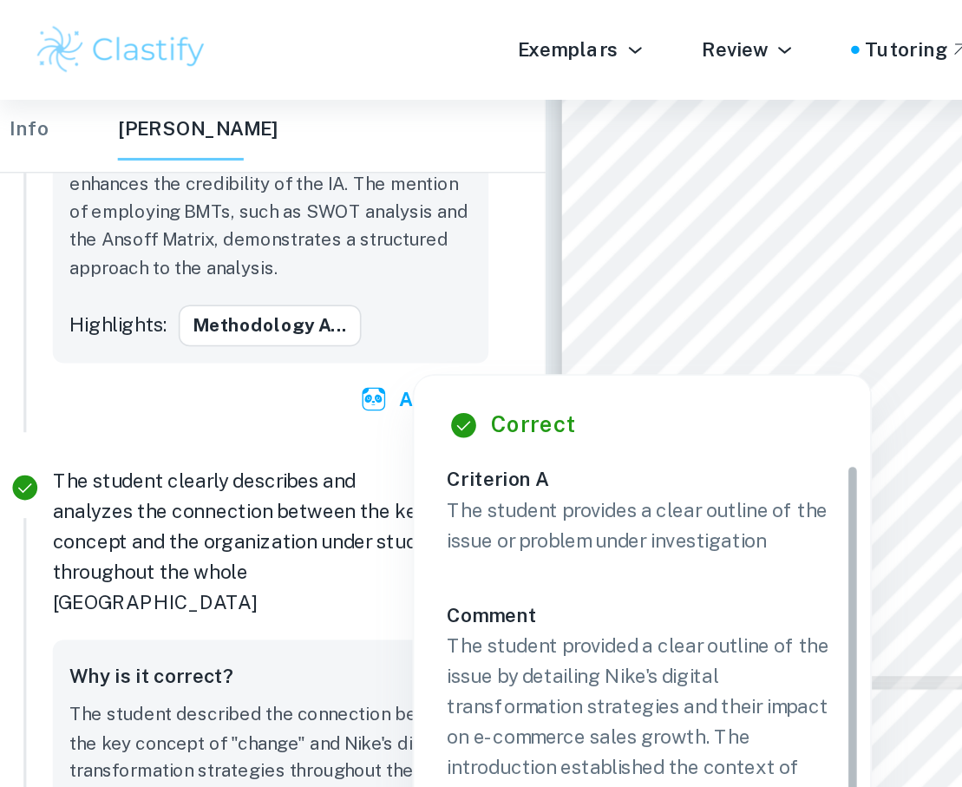
scroll to position [2670, 0]
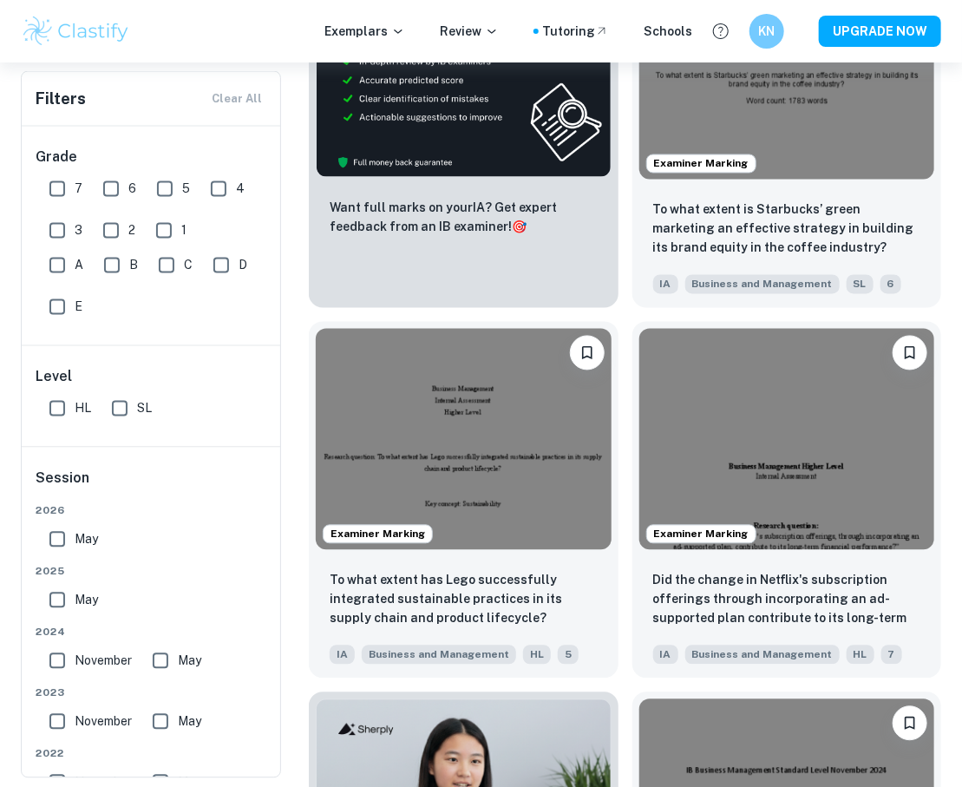
scroll to position [1032, 0]
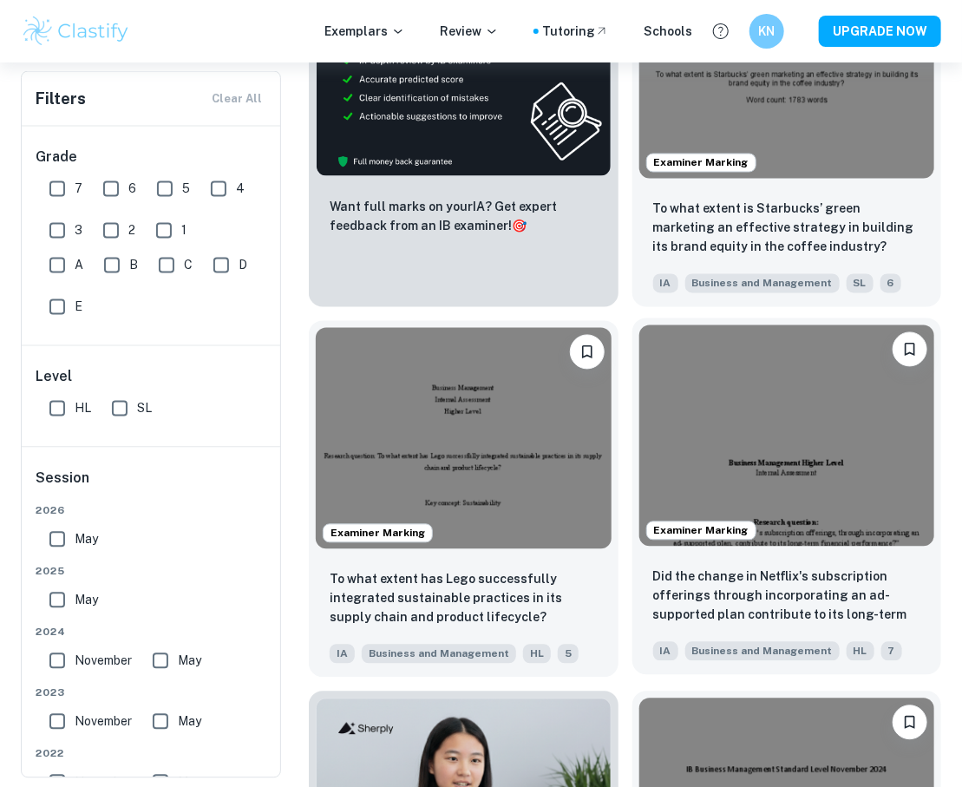
click at [761, 475] on img at bounding box center [787, 435] width 296 height 221
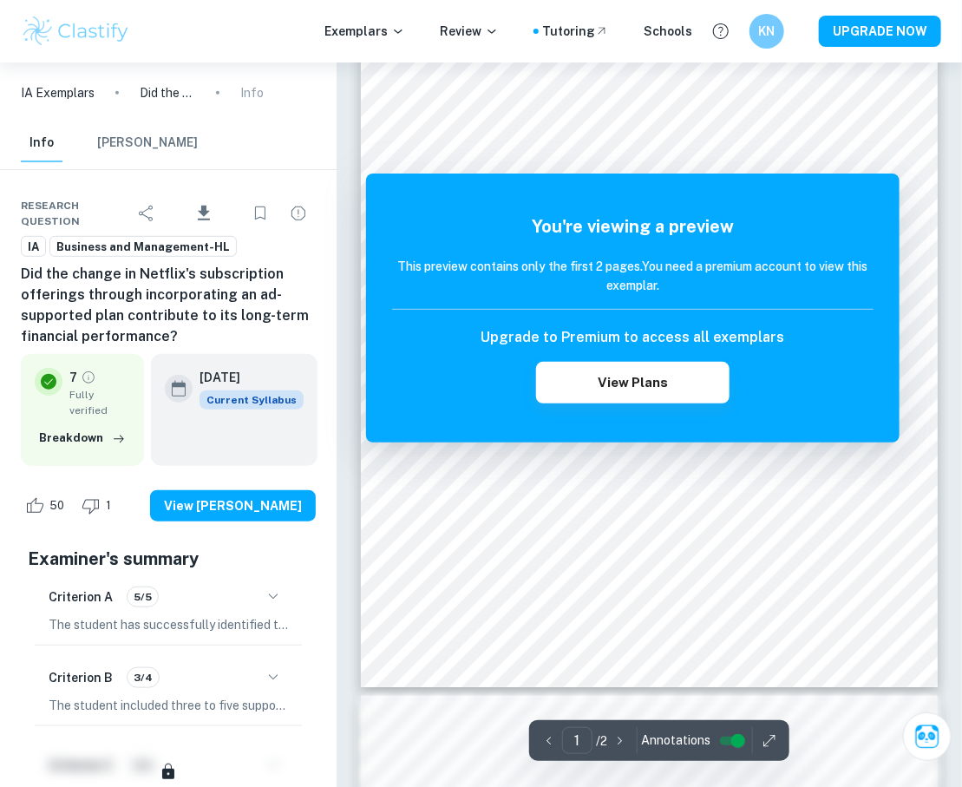
scroll to position [442, 0]
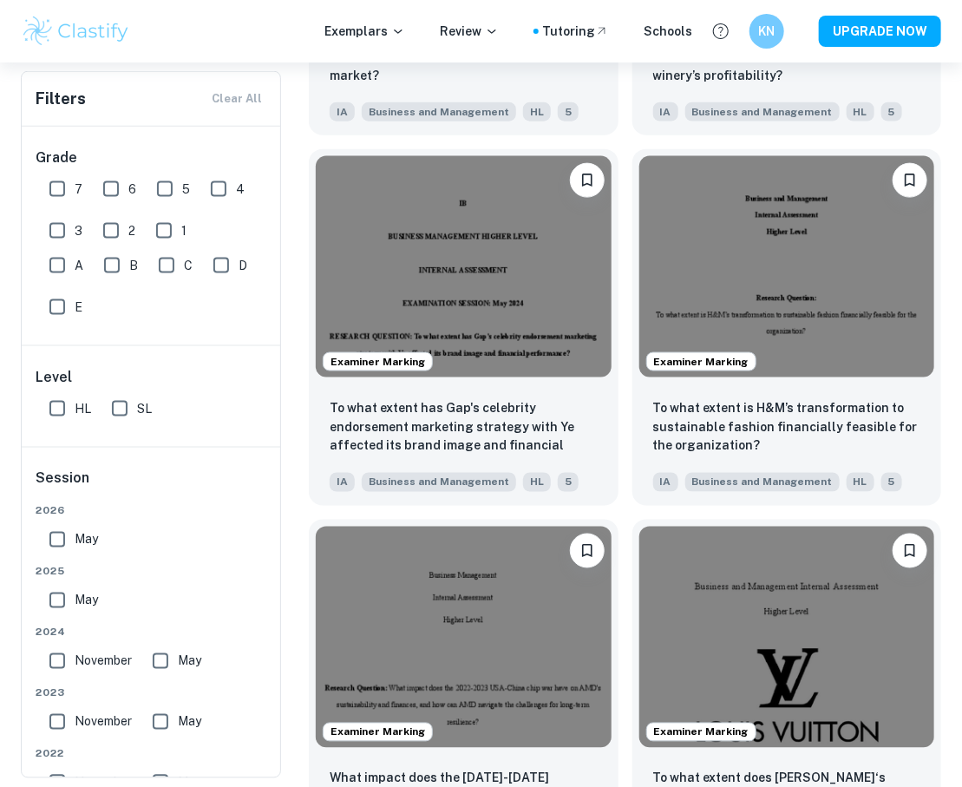
scroll to position [3361, 0]
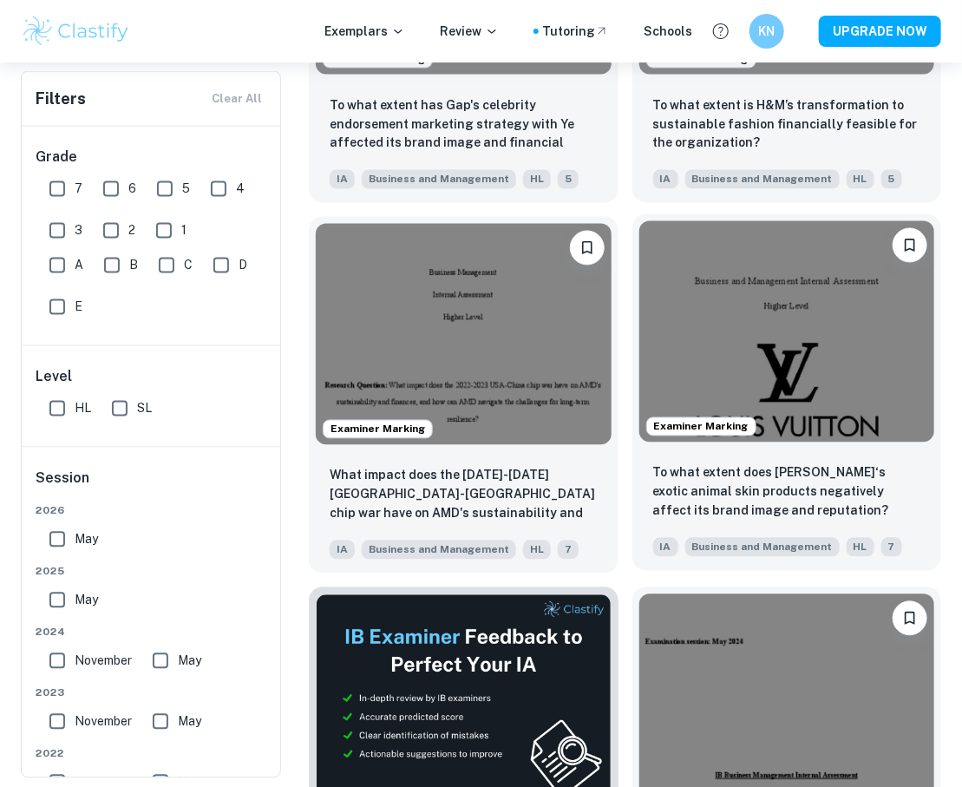
click at [761, 466] on p "To what extent does [PERSON_NAME]‘s exotic animal skin products negatively affe…" at bounding box center [787, 491] width 268 height 57
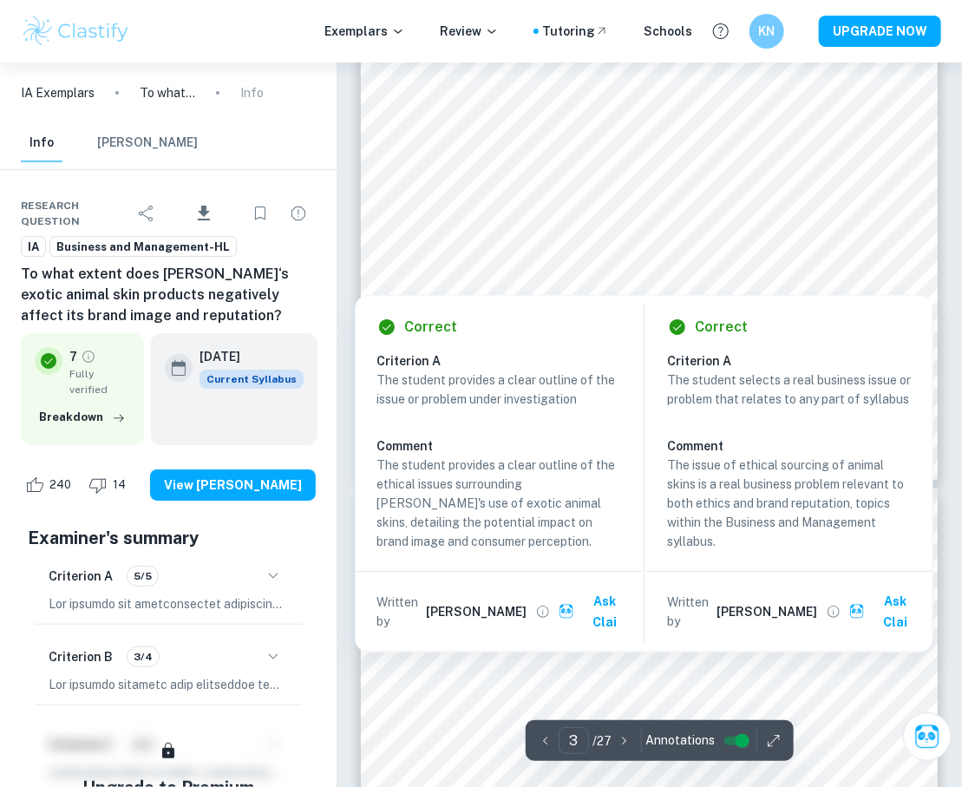
scroll to position [2057, 0]
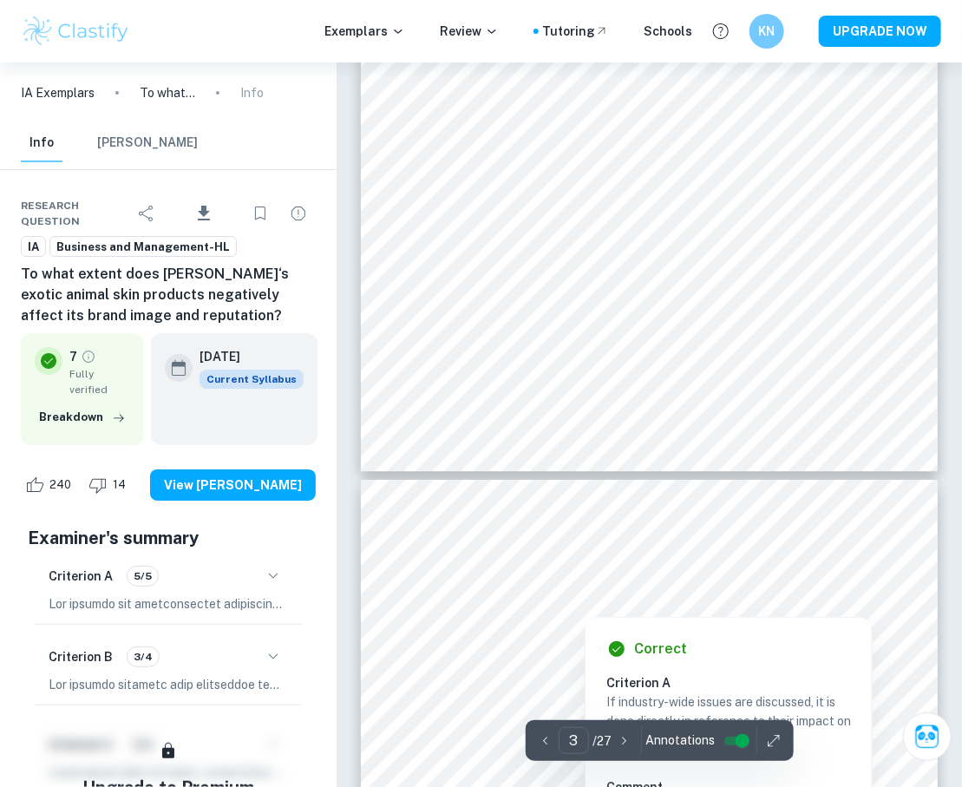
type input "4"
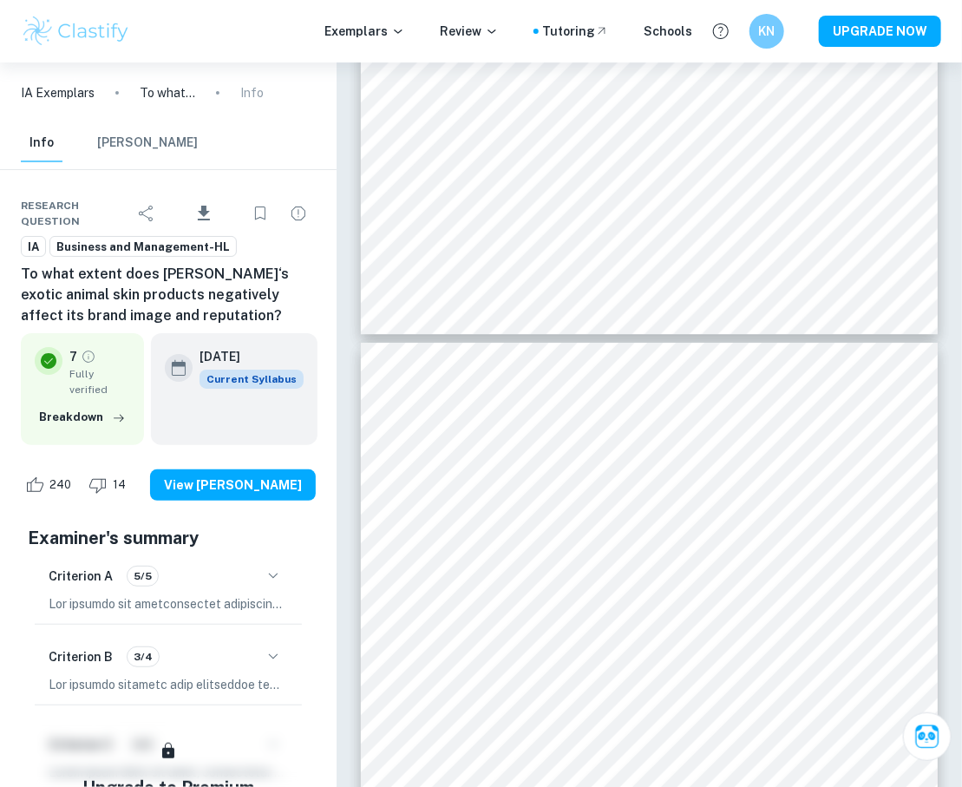
scroll to position [2194, 0]
